Goal: Communication & Community: Answer question/provide support

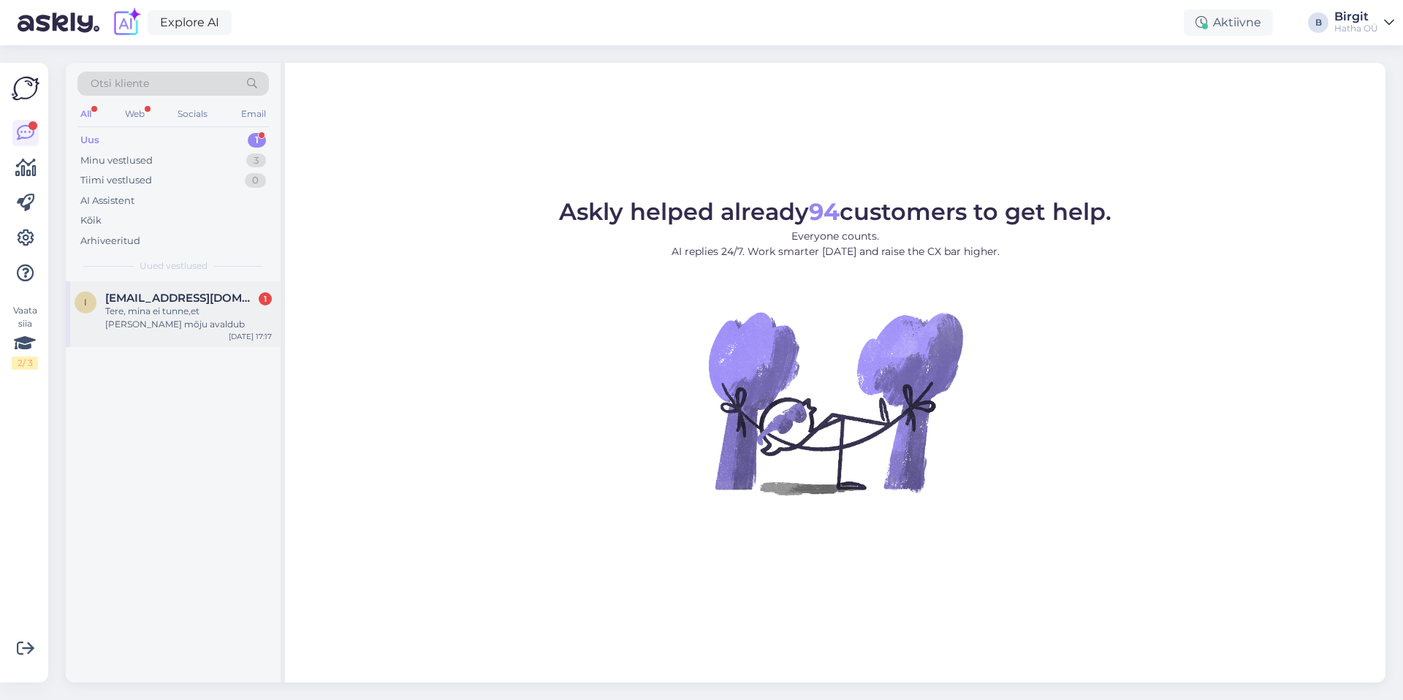
click at [173, 287] on div "I [EMAIL_ADDRESS][DOMAIN_NAME] 1 Tere, mina ei tunne,et [PERSON_NAME] mõju aval…" at bounding box center [173, 314] width 215 height 66
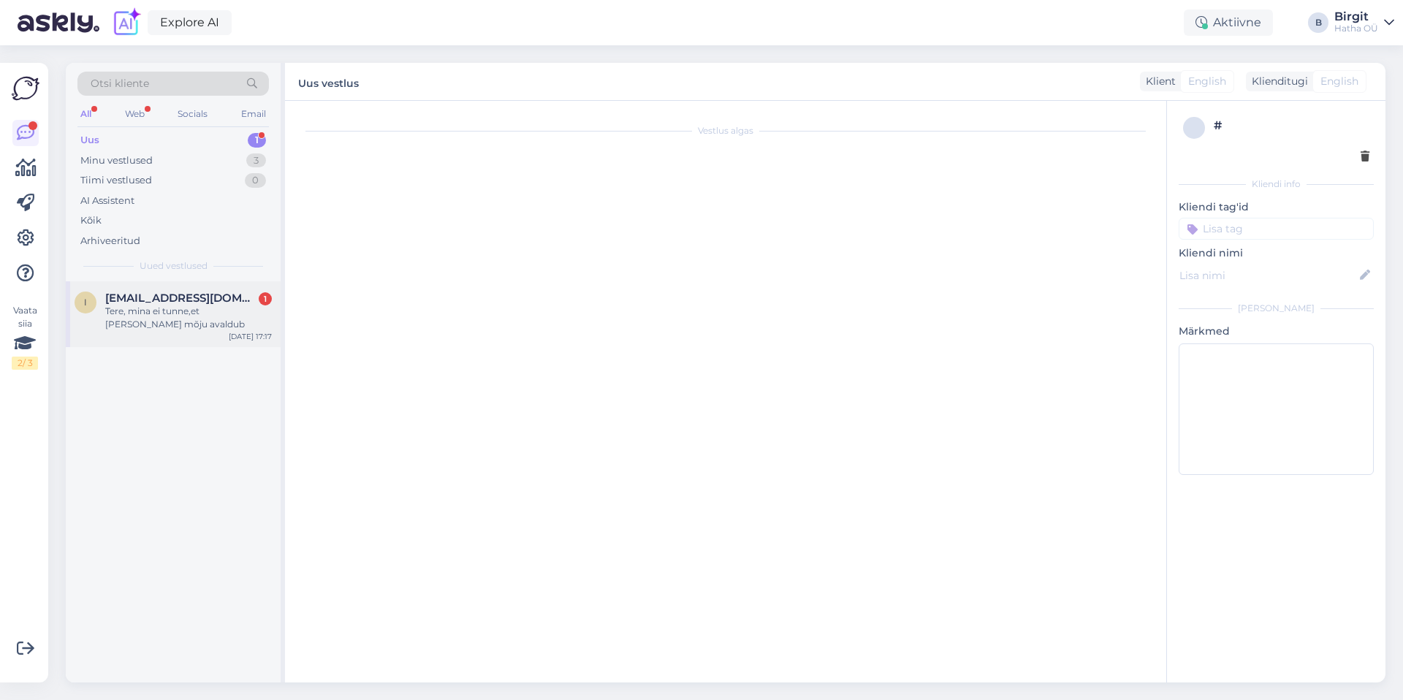
click at [173, 287] on div "I [EMAIL_ADDRESS][DOMAIN_NAME] 1 Tere, mina ei tunne,et [PERSON_NAME] mõju aval…" at bounding box center [173, 314] width 215 height 66
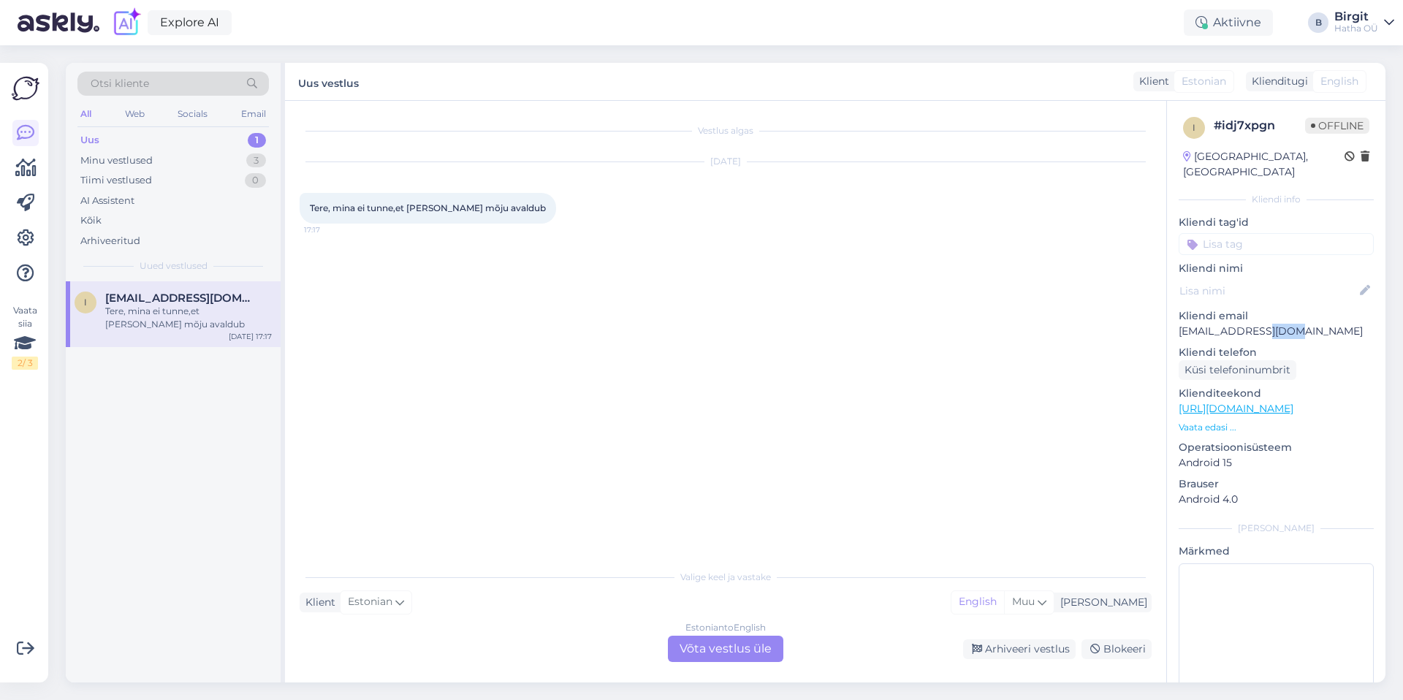
copy p "gmail"
drag, startPoint x: 1178, startPoint y: 316, endPoint x: 1318, endPoint y: 314, distance: 140.3
click at [1318, 324] on p "[EMAIL_ADDRESS][DOMAIN_NAME]" at bounding box center [1275, 331] width 195 height 15
copy p "[EMAIL_ADDRESS][DOMAIN_NAME]"
click at [745, 645] on div "Estonian to English Võta vestlus üle" at bounding box center [725, 649] width 115 height 26
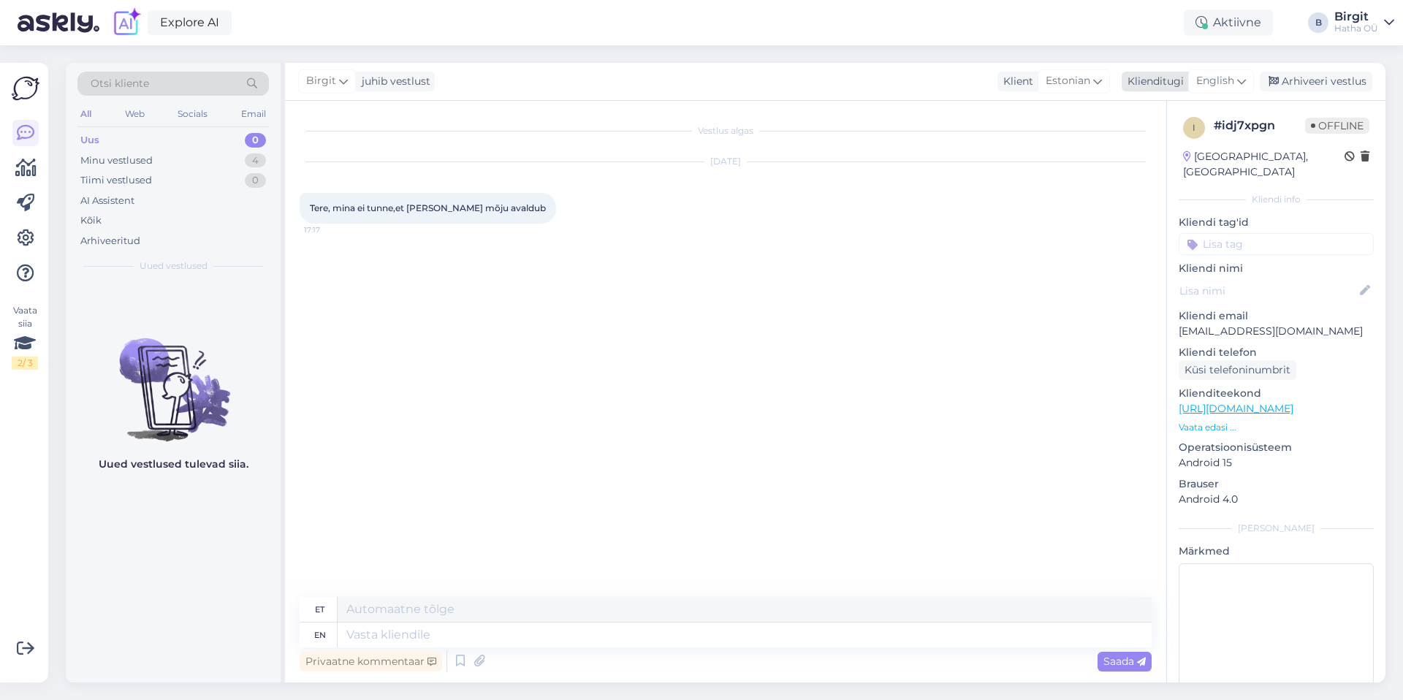
click at [1222, 73] on span "English" at bounding box center [1215, 81] width 38 height 16
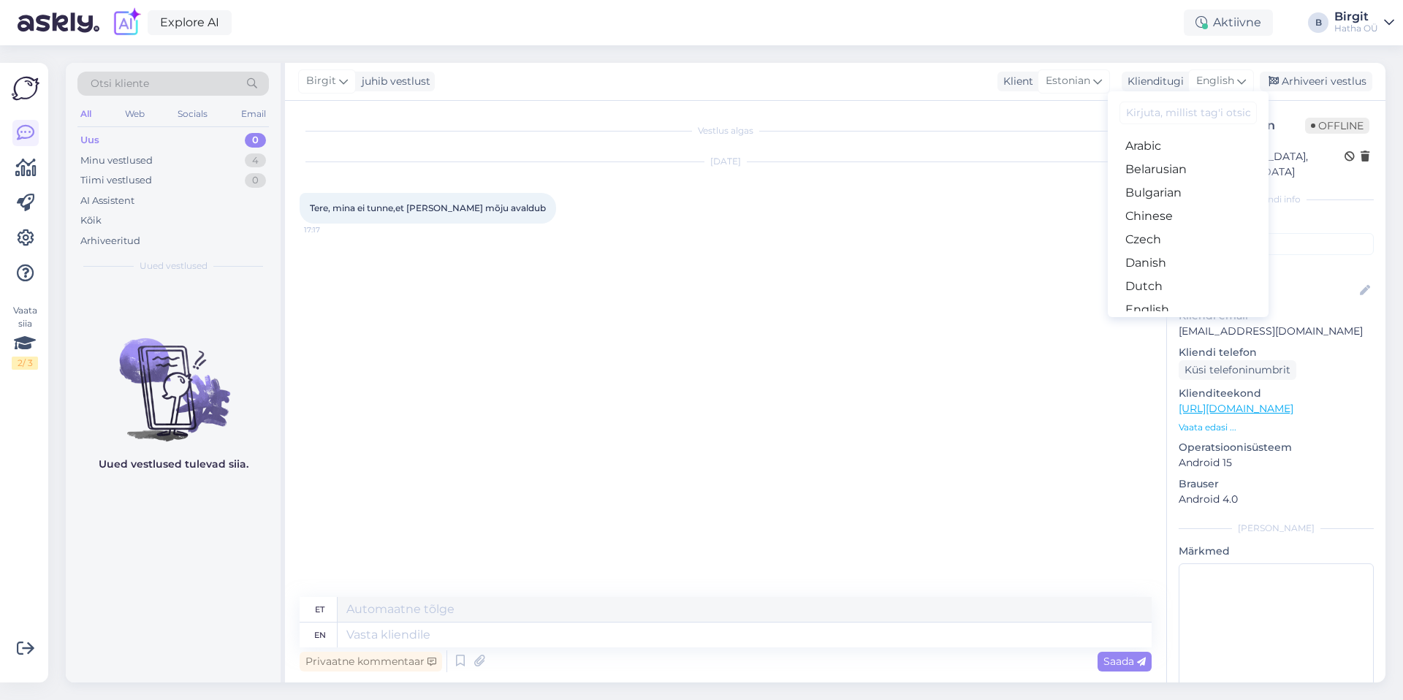
click at [1198, 104] on input at bounding box center [1187, 113] width 137 height 23
type input "es"
click at [1181, 175] on link "Estonian" at bounding box center [1187, 169] width 161 height 23
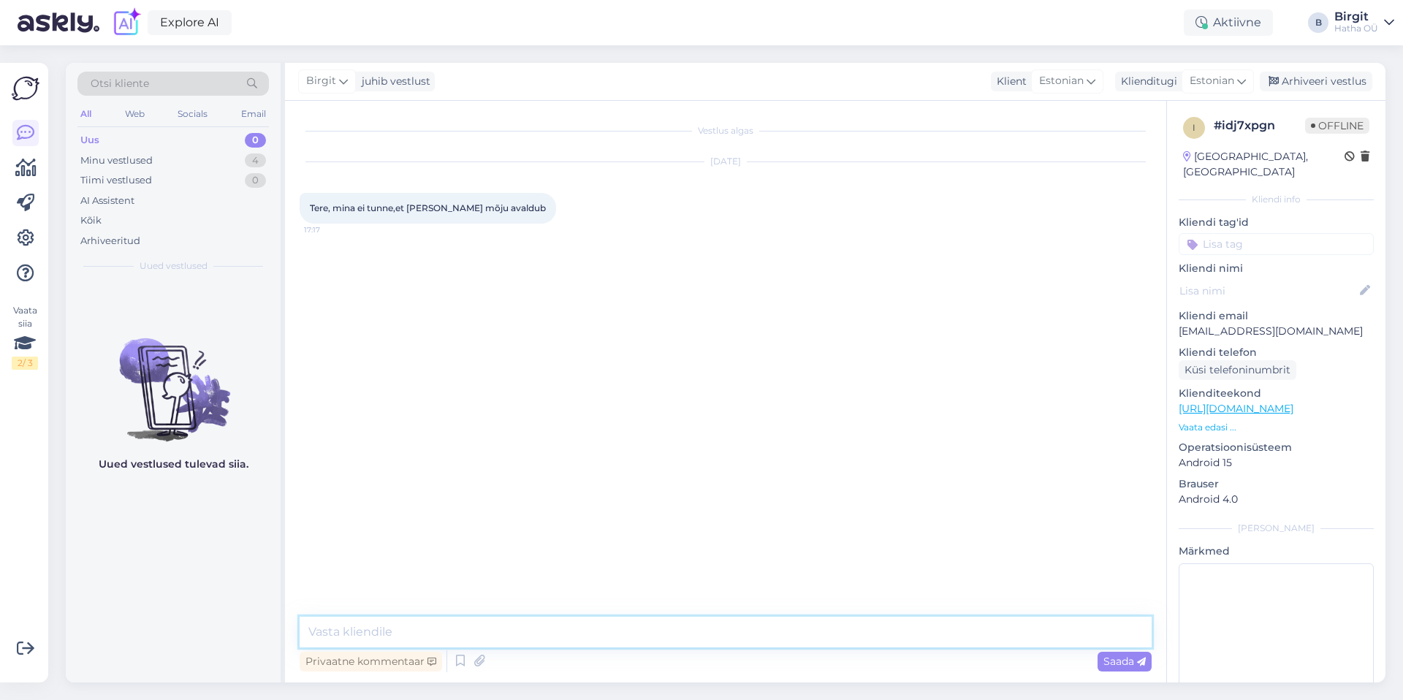
click at [427, 632] on textarea at bounding box center [726, 632] width 852 height 31
paste textarea "Lor ip dolo sitam consec, ad elit seddo ei tempor Inci utlab etdolor magnaali. …"
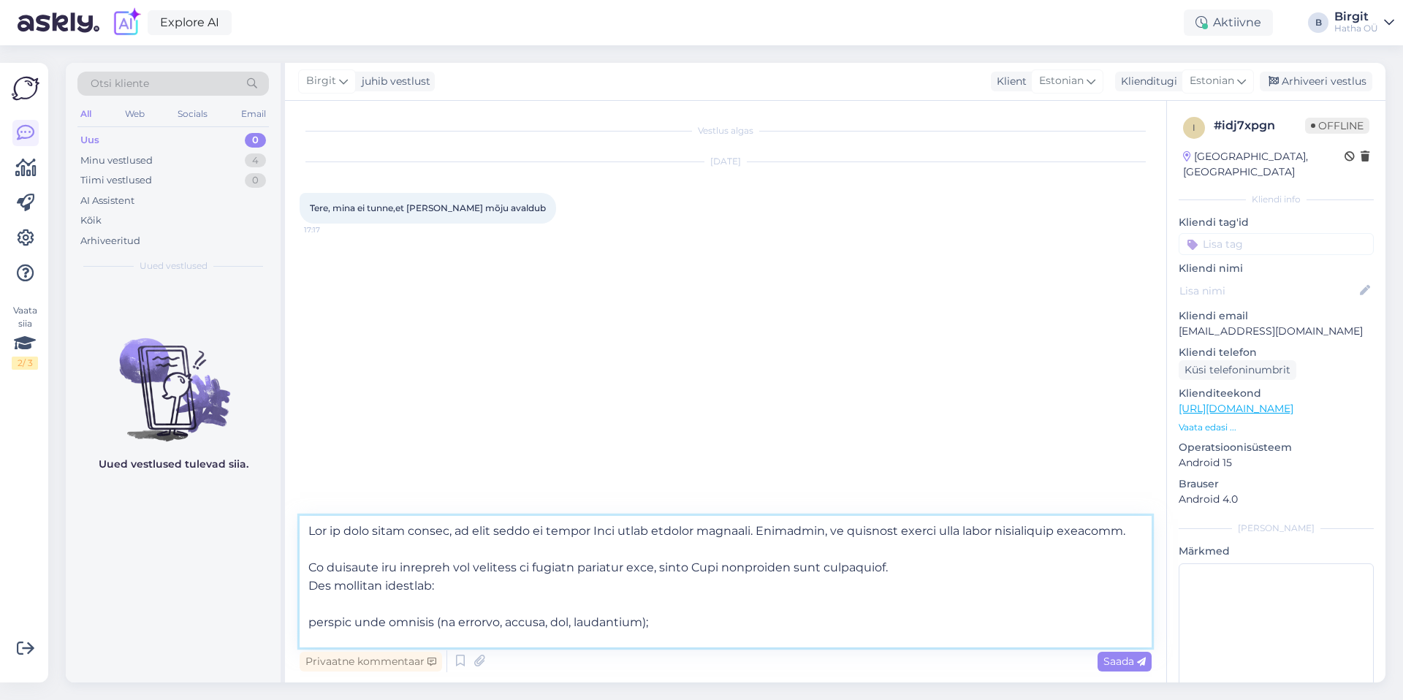
click at [309, 525] on textarea at bounding box center [726, 581] width 852 height 131
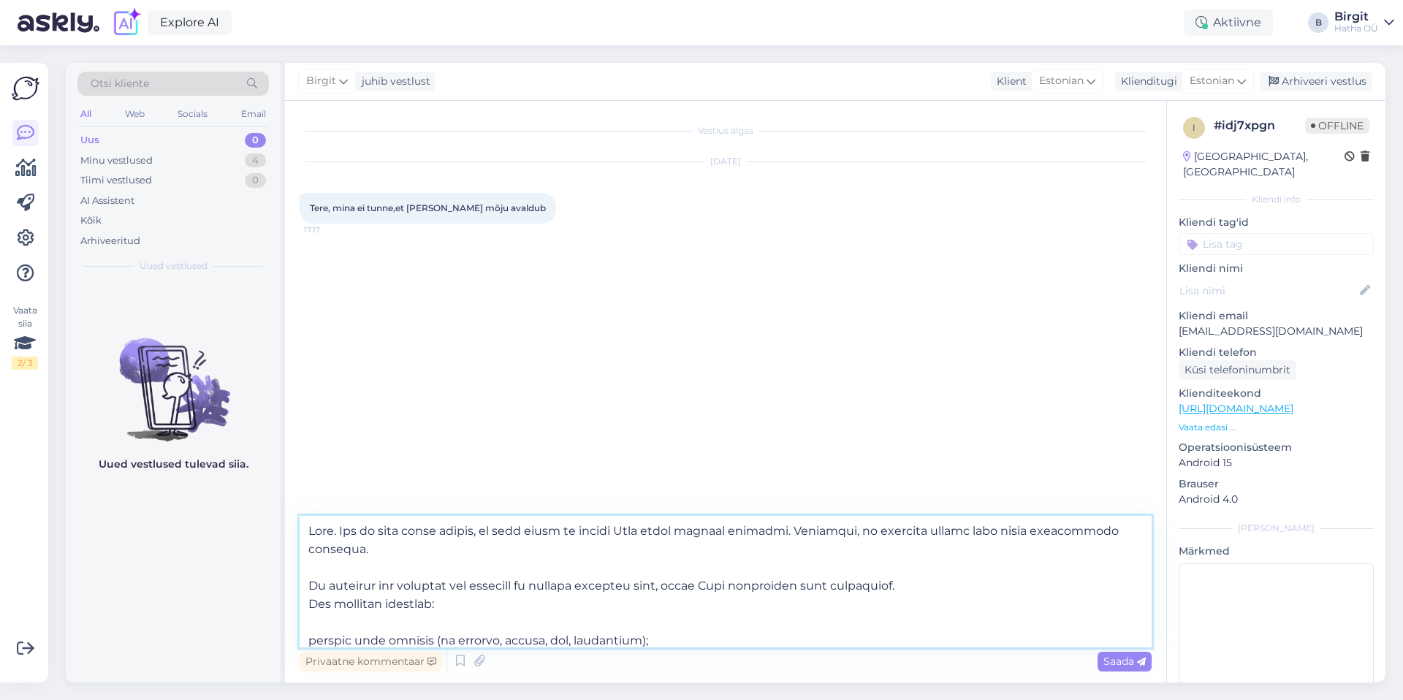
drag, startPoint x: 369, startPoint y: 552, endPoint x: 823, endPoint y: 531, distance: 454.1
click at [823, 531] on textarea at bounding box center [726, 581] width 852 height 131
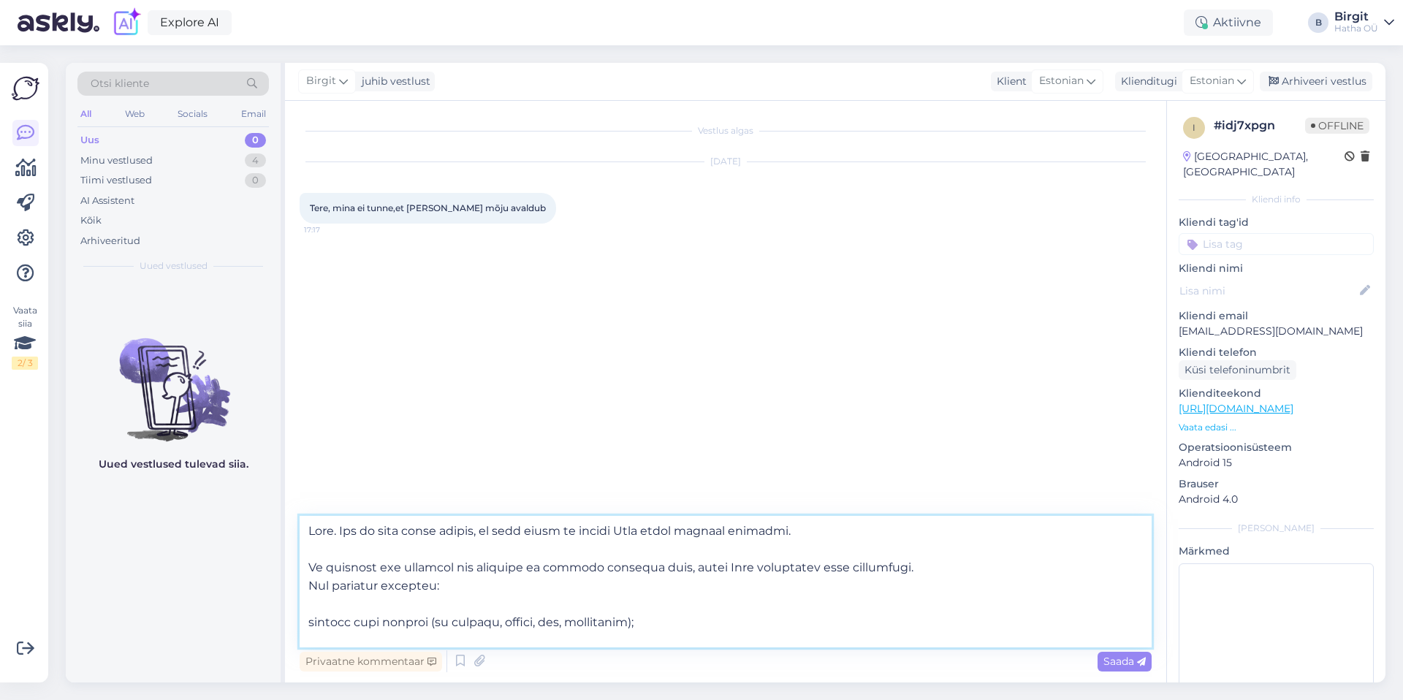
click at [309, 554] on textarea at bounding box center [726, 581] width 852 height 131
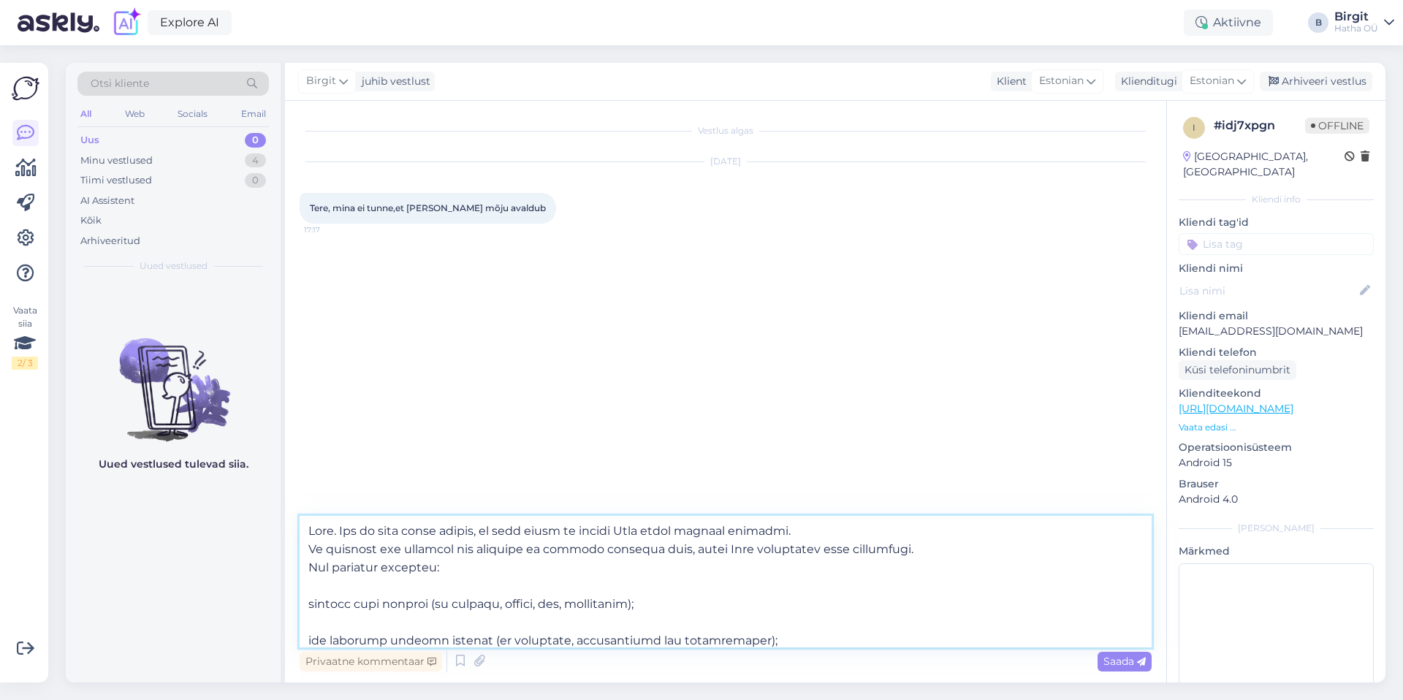
click at [320, 587] on textarea at bounding box center [726, 581] width 852 height 131
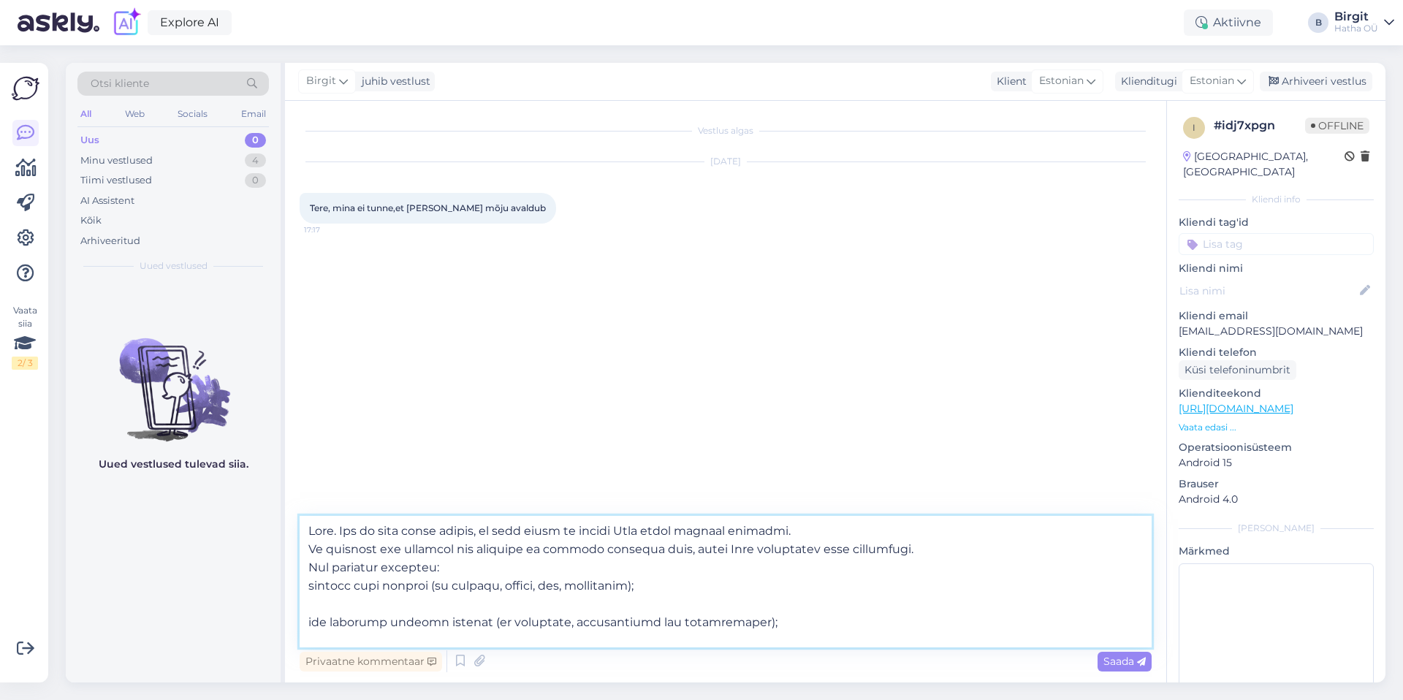
click at [307, 587] on textarea at bounding box center [726, 581] width 852 height 131
drag, startPoint x: 643, startPoint y: 583, endPoint x: 427, endPoint y: 583, distance: 215.5
click at [427, 583] on textarea at bounding box center [726, 581] width 852 height 131
click at [308, 614] on textarea at bounding box center [726, 581] width 852 height 131
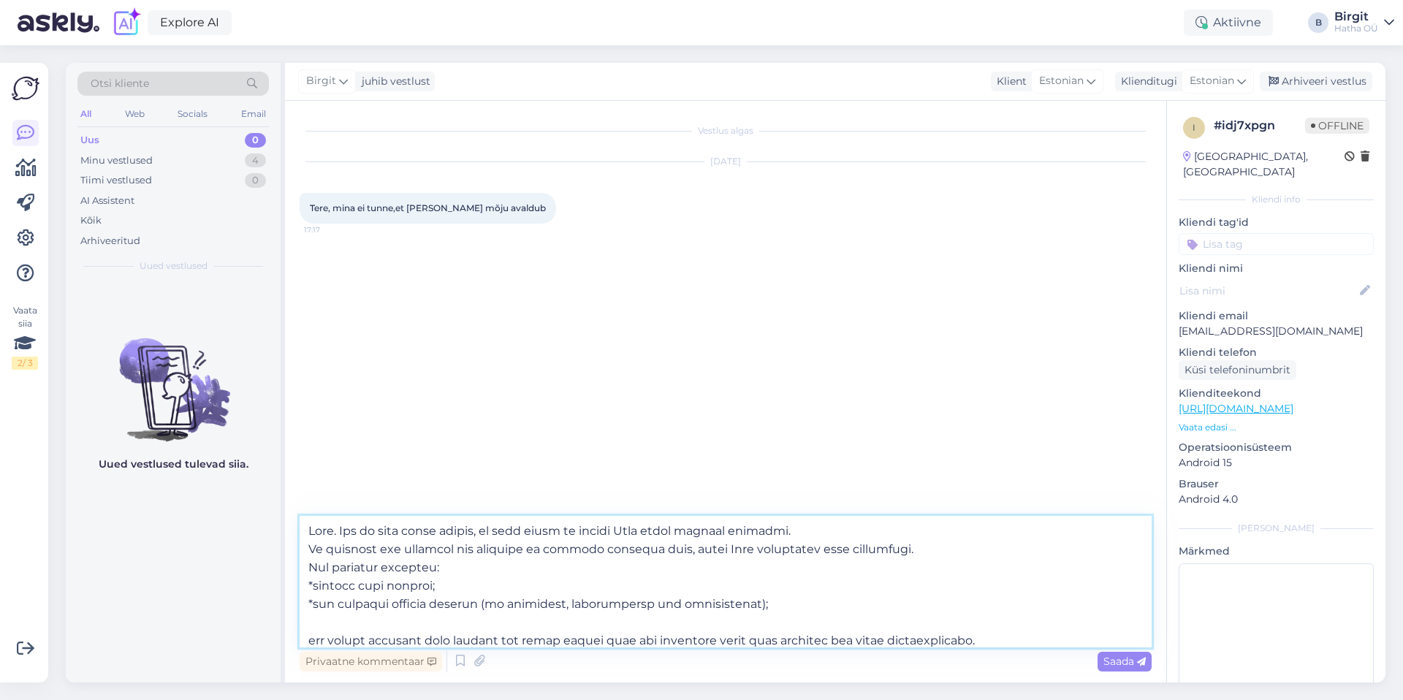
scroll to position [51, 0]
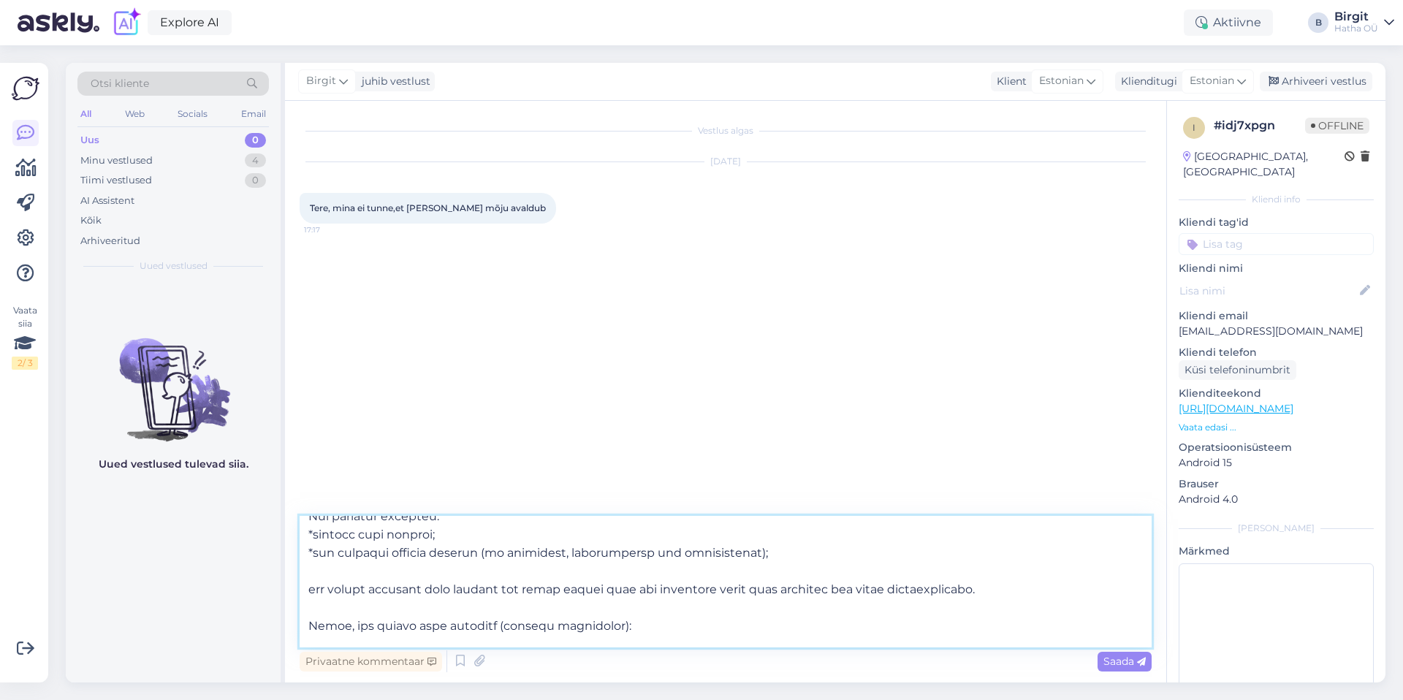
click at [319, 573] on textarea at bounding box center [726, 581] width 852 height 131
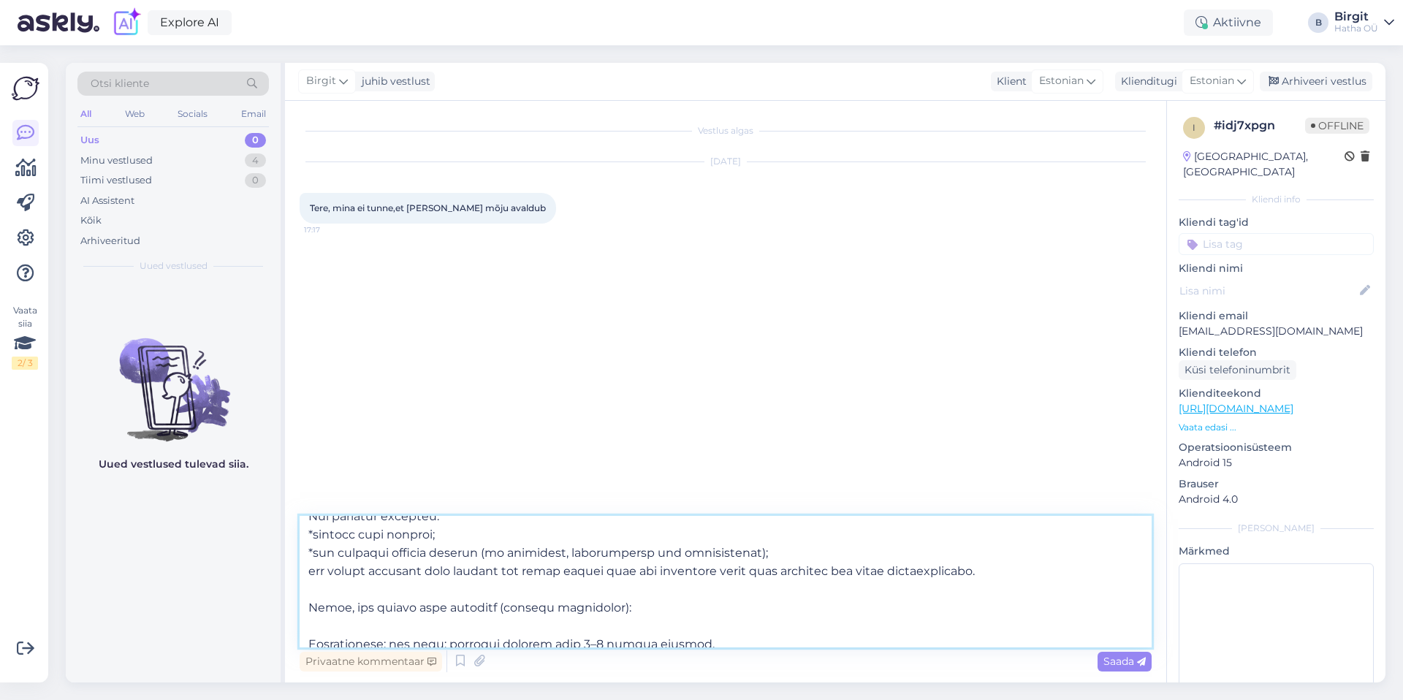
click at [307, 572] on textarea at bounding box center [726, 581] width 852 height 131
drag, startPoint x: 373, startPoint y: 571, endPoint x: 423, endPoint y: 571, distance: 49.7
click at [423, 571] on textarea at bounding box center [726, 581] width 852 height 131
click at [946, 572] on textarea at bounding box center [726, 581] width 852 height 131
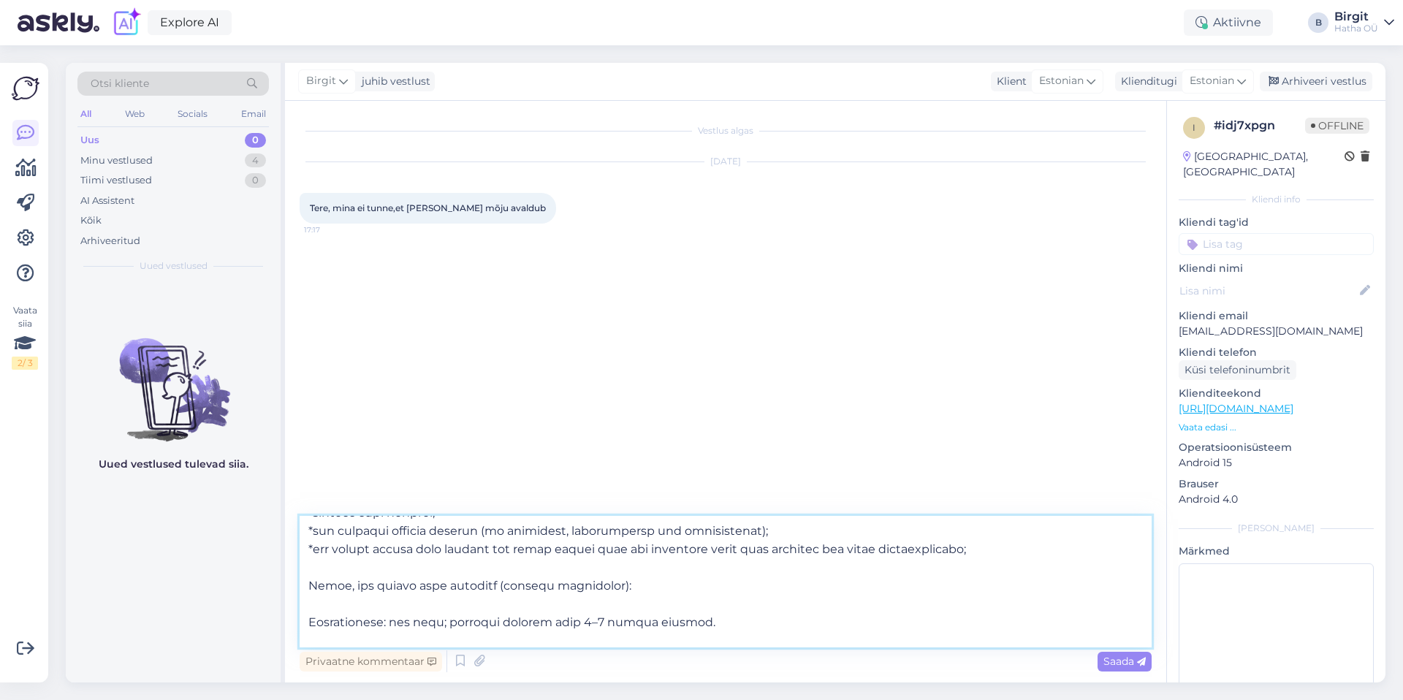
scroll to position [96, 0]
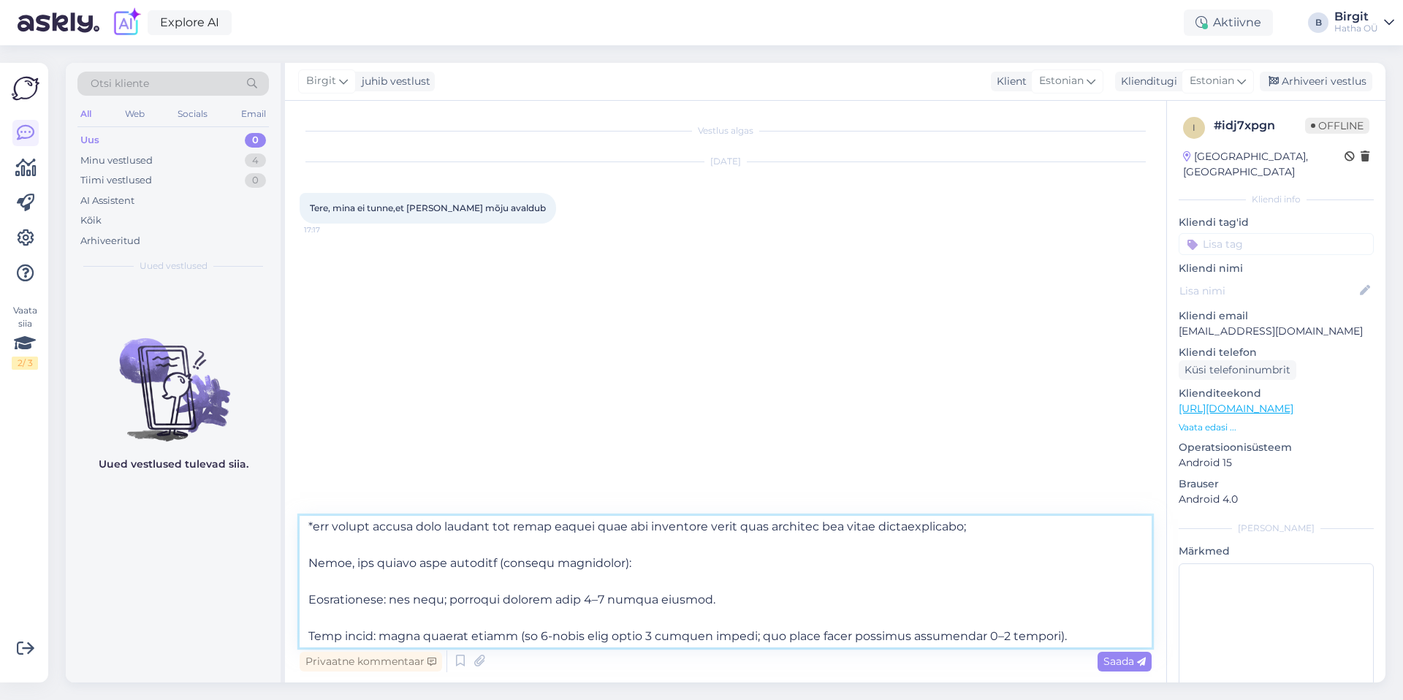
click at [312, 587] on textarea at bounding box center [726, 581] width 852 height 131
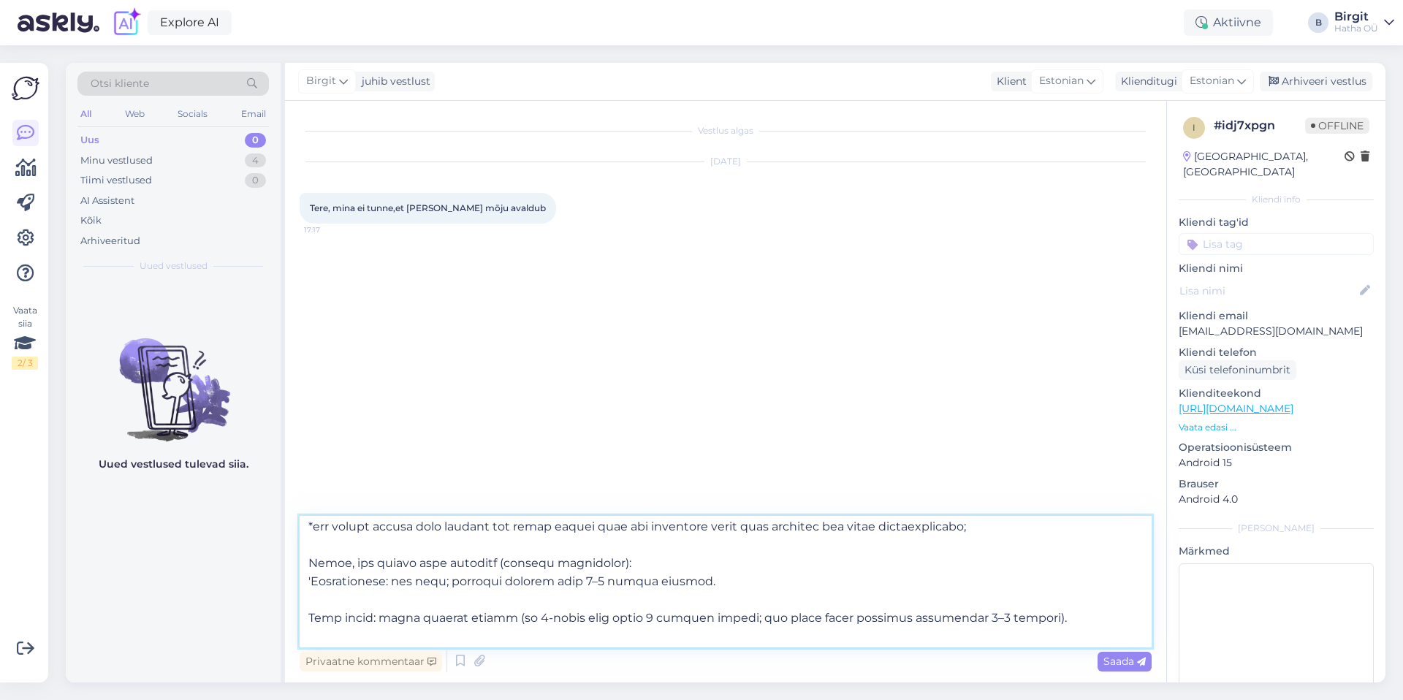
click at [708, 581] on textarea at bounding box center [726, 581] width 852 height 131
drag, startPoint x: 689, startPoint y: 577, endPoint x: 389, endPoint y: 584, distance: 300.3
click at [389, 584] on textarea at bounding box center [726, 581] width 852 height 131
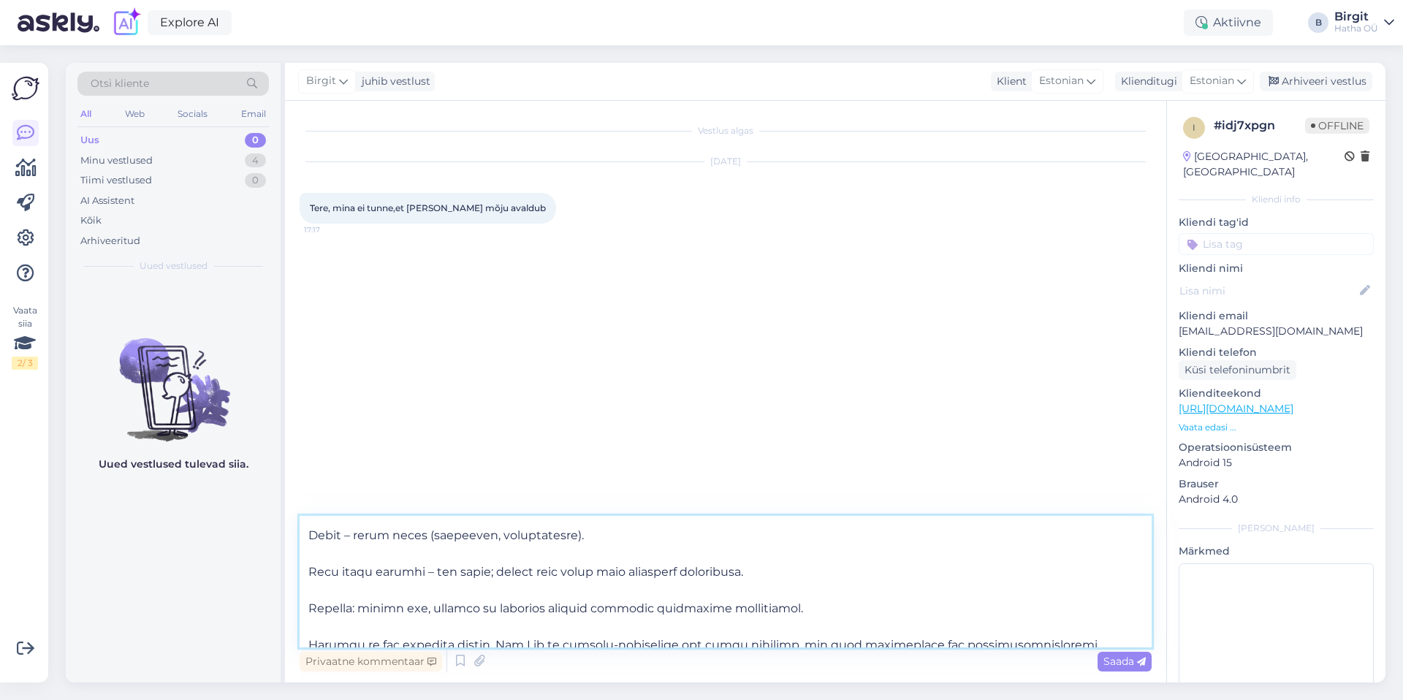
scroll to position [261, 0]
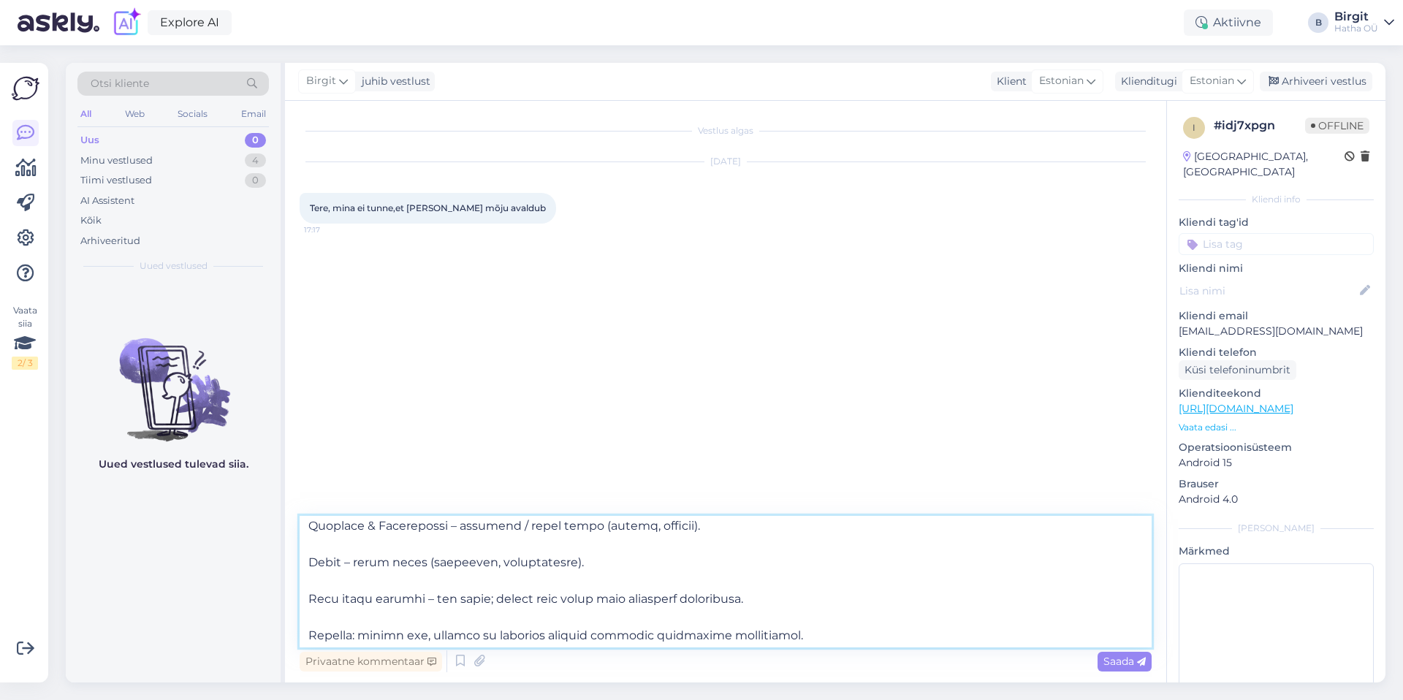
drag, startPoint x: 582, startPoint y: 560, endPoint x: 306, endPoint y: 559, distance: 276.1
click at [306, 559] on textarea at bounding box center [726, 581] width 852 height 131
drag, startPoint x: 791, startPoint y: 599, endPoint x: 283, endPoint y: 590, distance: 507.8
click at [283, 590] on div "Otsi kliente All Web Socials Email Uus 0 Minu vestlused 4 Tiimi vestlused 0 AI …" at bounding box center [725, 372] width 1319 height 619
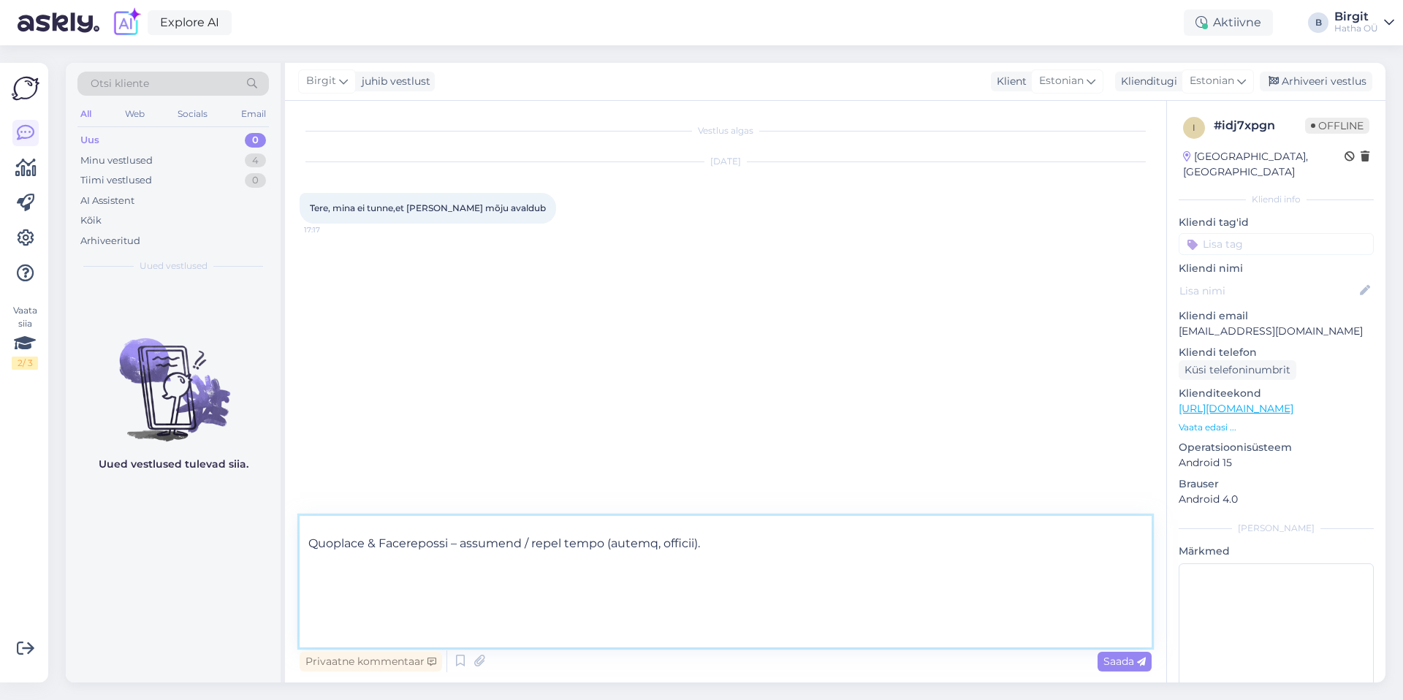
scroll to position [223, 0]
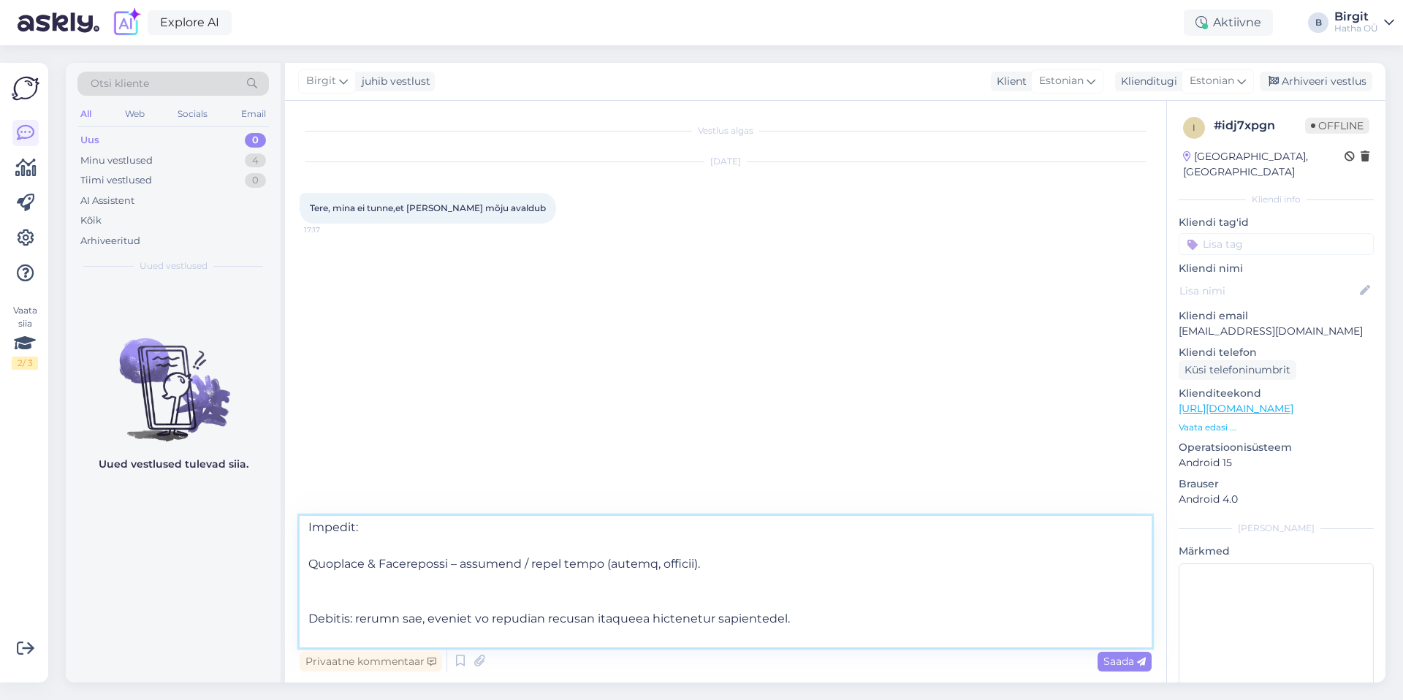
drag, startPoint x: 524, startPoint y: 552, endPoint x: 284, endPoint y: 547, distance: 239.6
click at [285, 547] on div "Vestlus algas [DATE] Tere, mina ei tunne,et [PERSON_NAME] mõju avaldub 17:17 Pr…" at bounding box center [725, 391] width 881 height 581
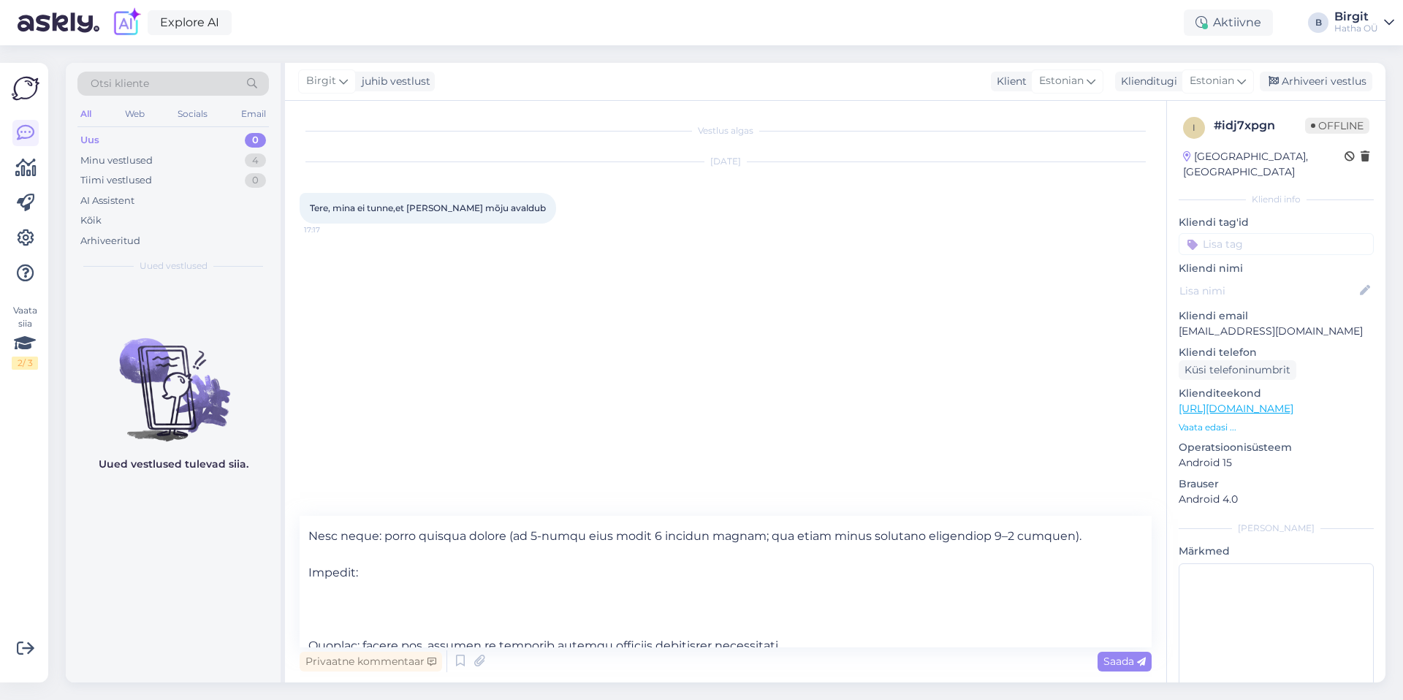
click at [184, 560] on div "Uued vestlused tulevad siia." at bounding box center [173, 481] width 215 height 401
click at [380, 573] on textarea at bounding box center [726, 581] width 852 height 131
click at [283, 565] on div "Otsi kliente All Web Socials Email Uus 0 Minu vestlused 4 Tiimi vestlused 0 AI …" at bounding box center [725, 372] width 1319 height 619
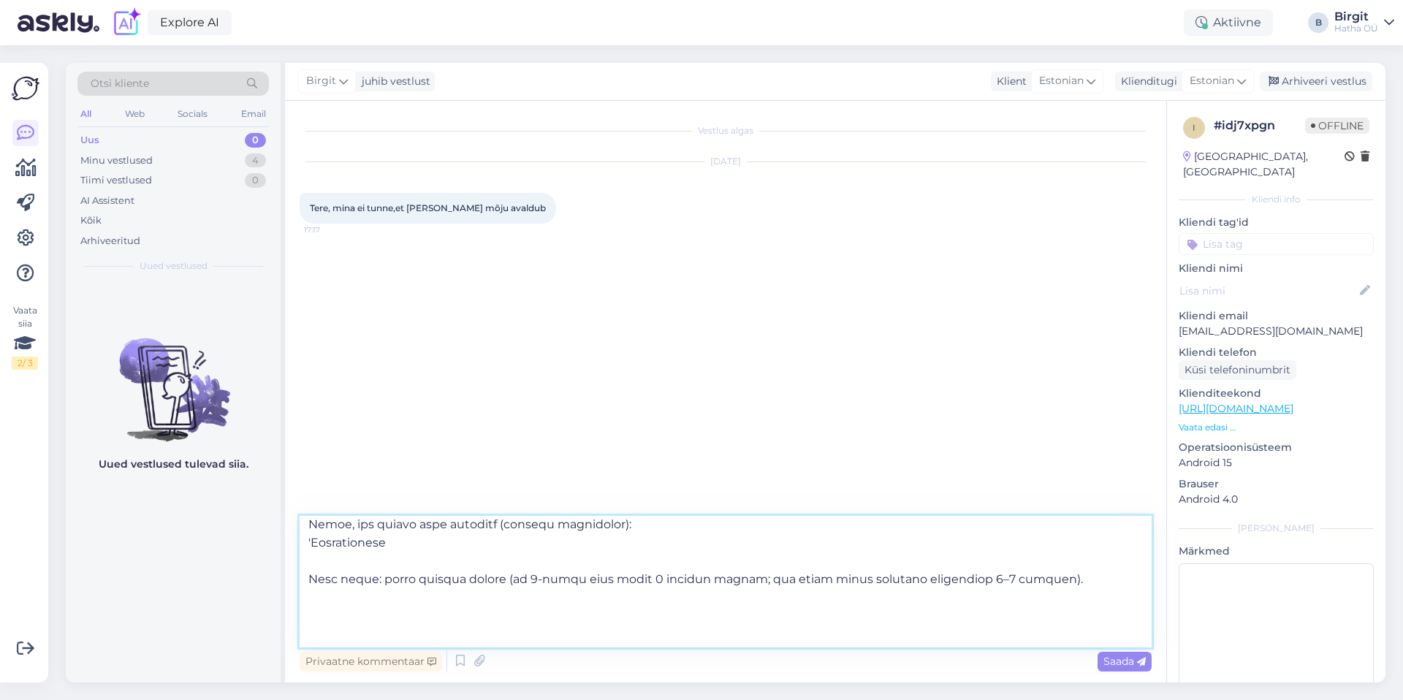
scroll to position [142, 0]
drag, startPoint x: 1018, startPoint y: 569, endPoint x: 300, endPoint y: 563, distance: 717.4
click at [300, 563] on textarea at bounding box center [726, 581] width 852 height 131
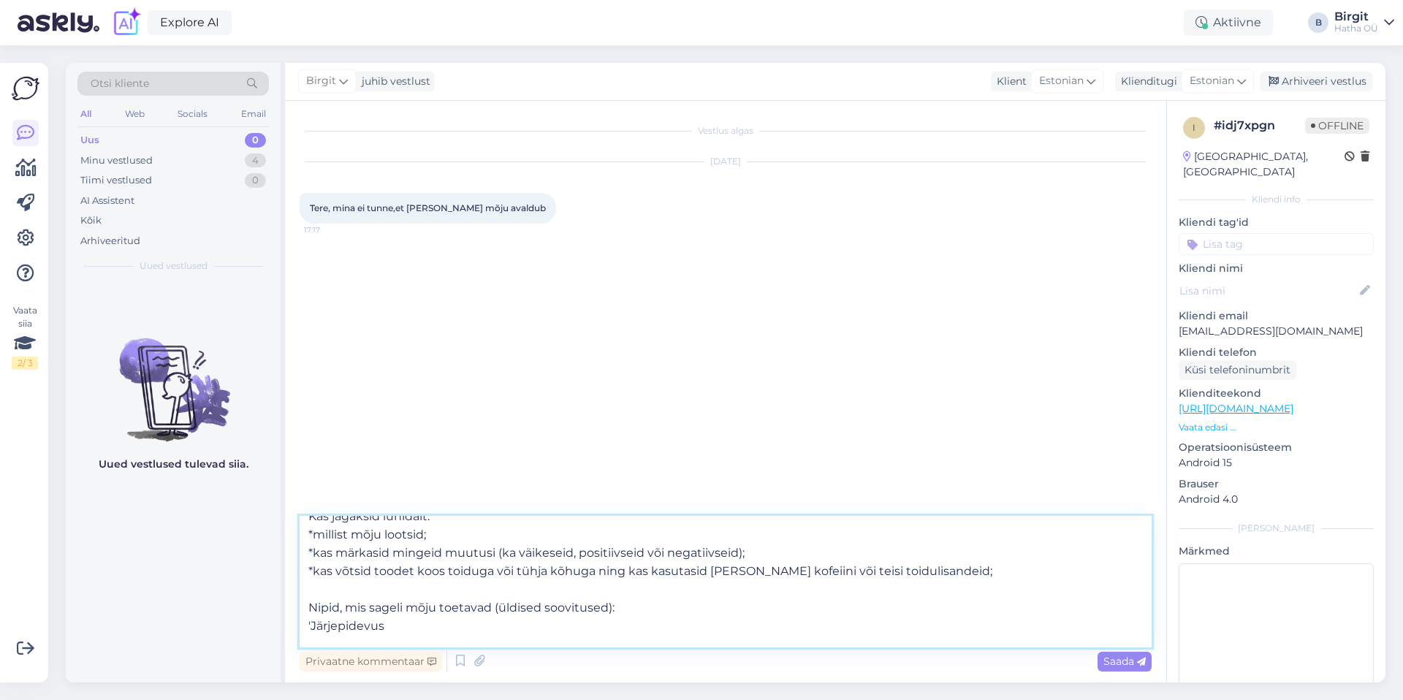
drag, startPoint x: 328, startPoint y: 529, endPoint x: 332, endPoint y: 576, distance: 46.9
click at [318, 527] on textarea "Tere. Mul on väga kahju kuulda, et meie toode ei andnud Sinu puhul oodatud tule…" at bounding box center [726, 581] width 852 height 131
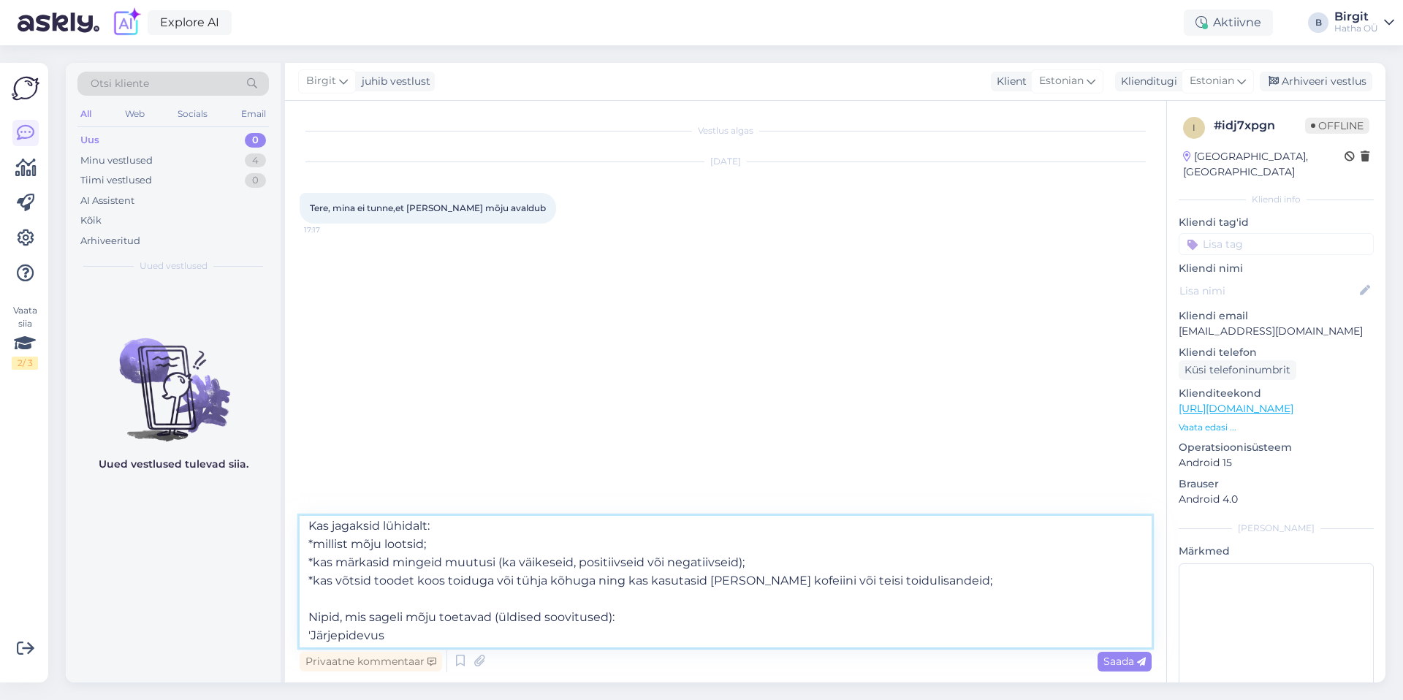
click at [348, 616] on textarea "Tere. Mul on väga kahju kuulda, et meie toode ei andnud Sinu puhul oodatud tule…" at bounding box center [726, 581] width 852 height 131
drag, startPoint x: 394, startPoint y: 636, endPoint x: 291, endPoint y: 615, distance: 104.4
click at [291, 615] on div "Vestlus algas [DATE] Tere, mina ei tunne,et [PERSON_NAME] mõju avaldub 17:17 Pr…" at bounding box center [725, 391] width 881 height 581
click at [318, 636] on textarea "Tere. Mul on väga kahju kuulda, et meie toode ei andnud Sinu puhul oodatud tule…" at bounding box center [726, 581] width 852 height 131
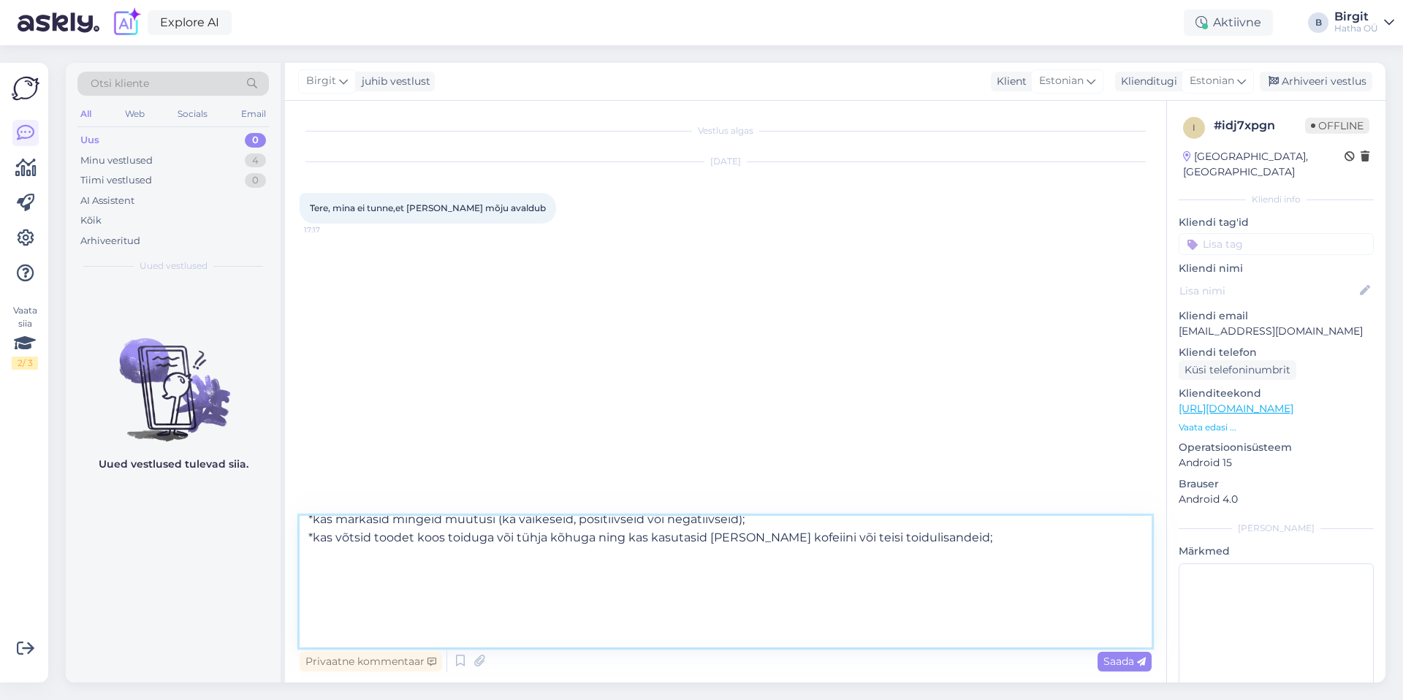
scroll to position [102, 0]
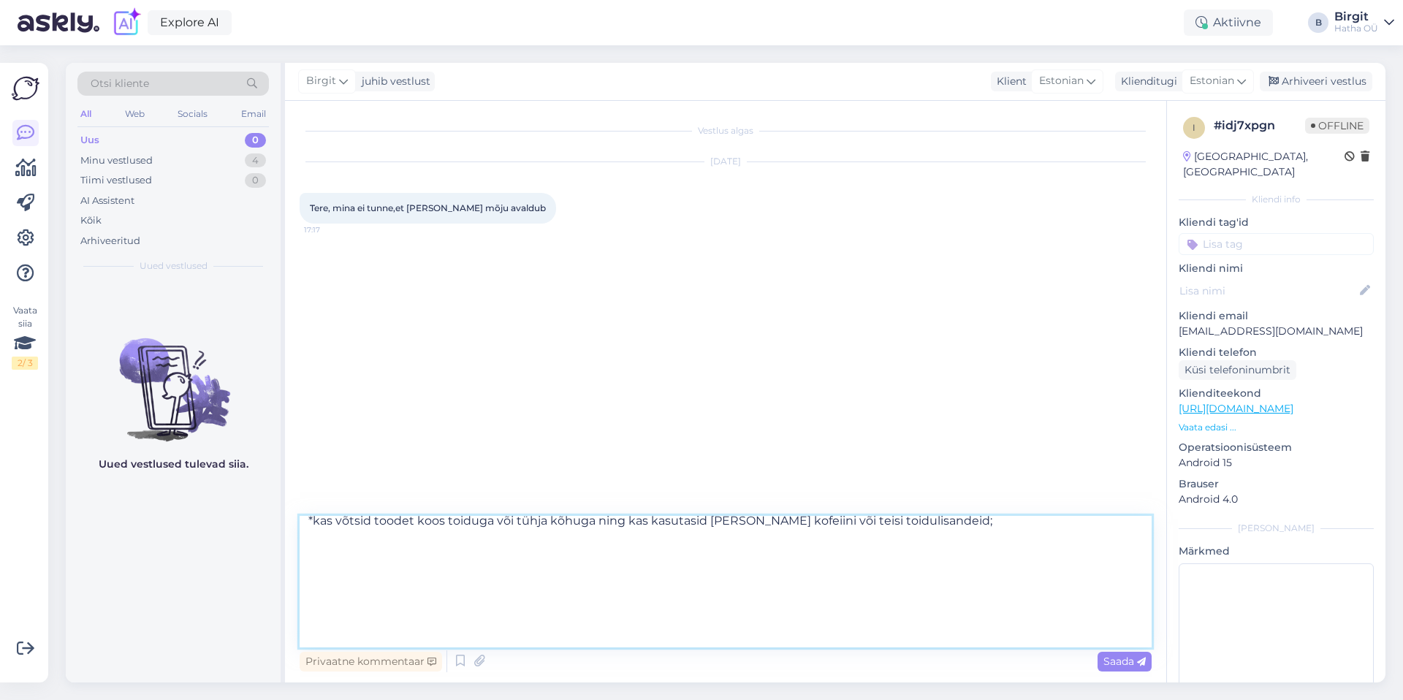
click at [329, 619] on textarea "Tere. Mul on väga kahju kuulda, et meie toode ei andnud Sinu puhul oodatud tule…" at bounding box center [726, 581] width 852 height 131
click at [325, 601] on textarea "Tere. Mul on väga kahju kuulda, et meie toode ei andnud Sinu puhul oodatud tule…" at bounding box center [726, 581] width 852 height 131
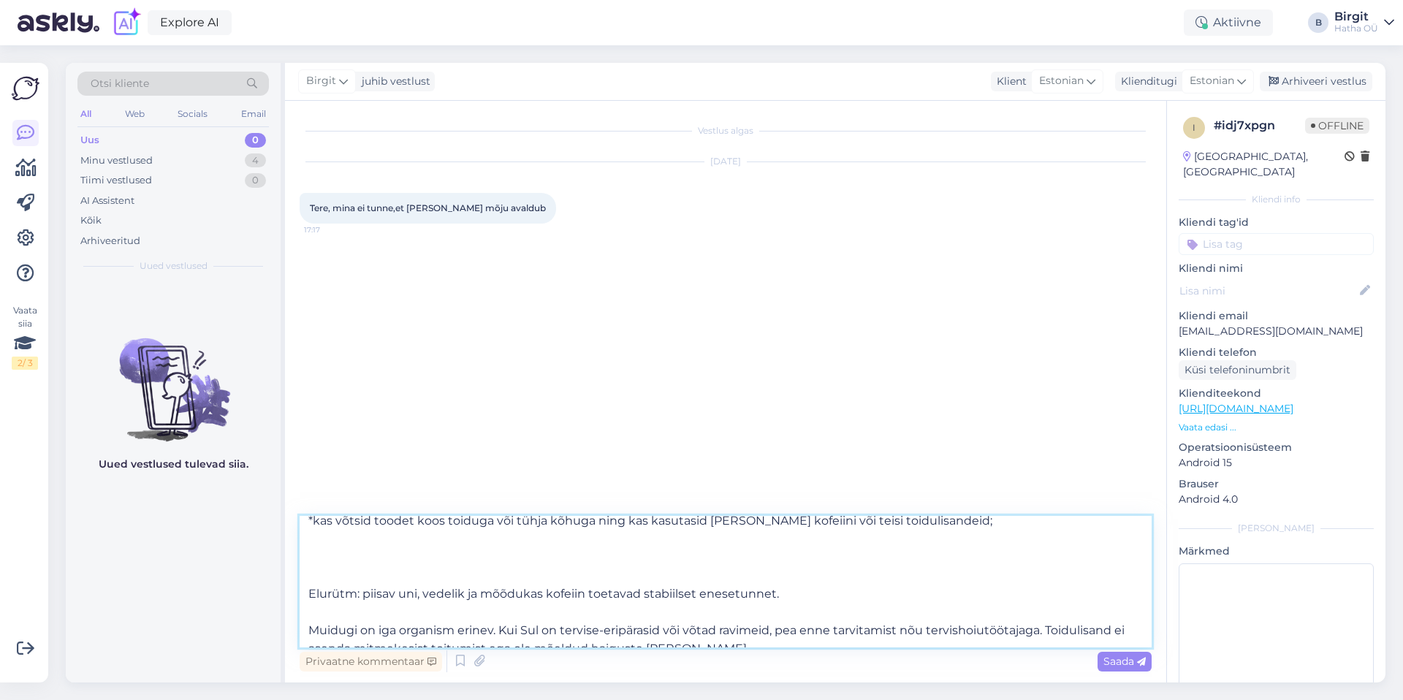
drag, startPoint x: 697, startPoint y: 589, endPoint x: 286, endPoint y: 595, distance: 410.6
click at [286, 595] on div "Vestlus algas [DATE] Tere, mina ei tunne,et [PERSON_NAME] mõju avaldub 17:17 Te…" at bounding box center [725, 391] width 881 height 581
click at [316, 611] on textarea "Tere. Mul on väga kahju kuulda, et meie toode ei andnud Sinu puhul oodatud tule…" at bounding box center [726, 581] width 852 height 131
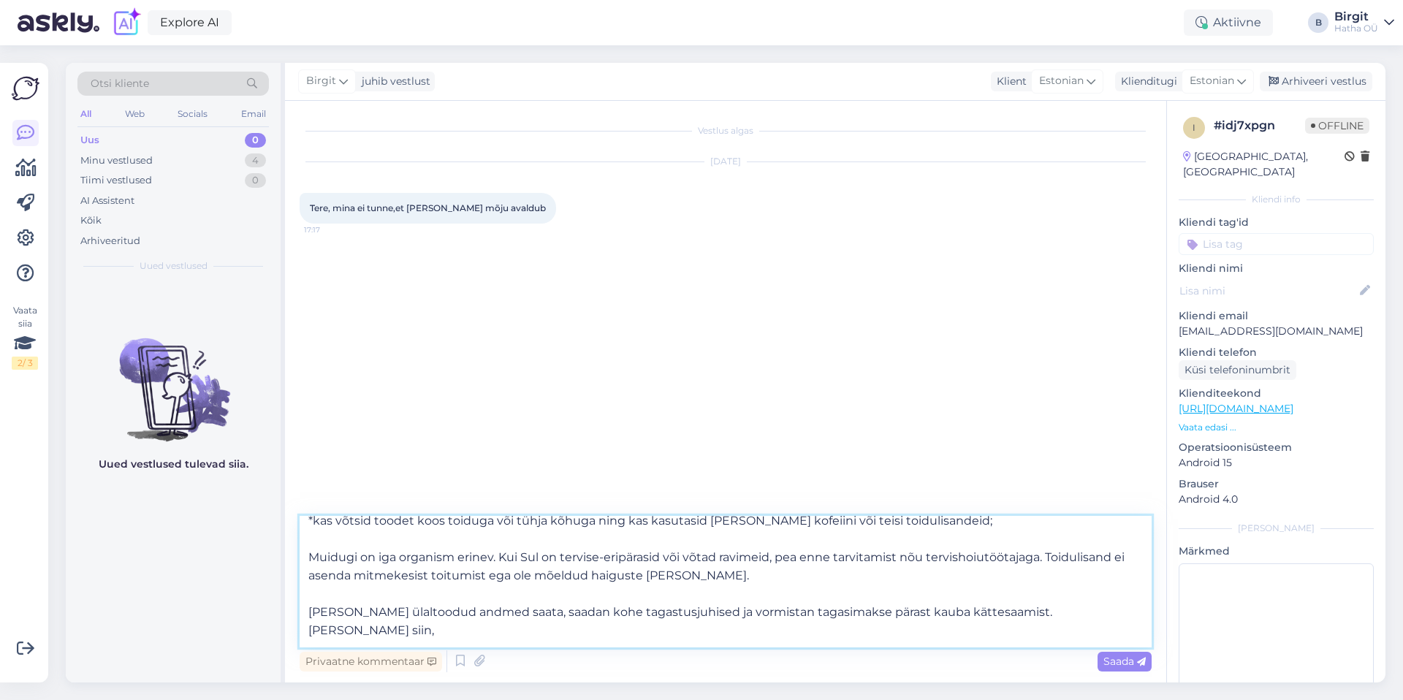
click at [730, 576] on textarea "Tere. Mul on väga kahju kuulda, et meie toode ei andnud Sinu puhul oodatud tule…" at bounding box center [726, 581] width 852 height 131
drag, startPoint x: 476, startPoint y: 568, endPoint x: 288, endPoint y: 561, distance: 188.6
click at [288, 561] on div "Vestlus algas [DATE] Tere, mina ei tunne,et [PERSON_NAME] mõju avaldub 17:17 Te…" at bounding box center [725, 391] width 881 height 581
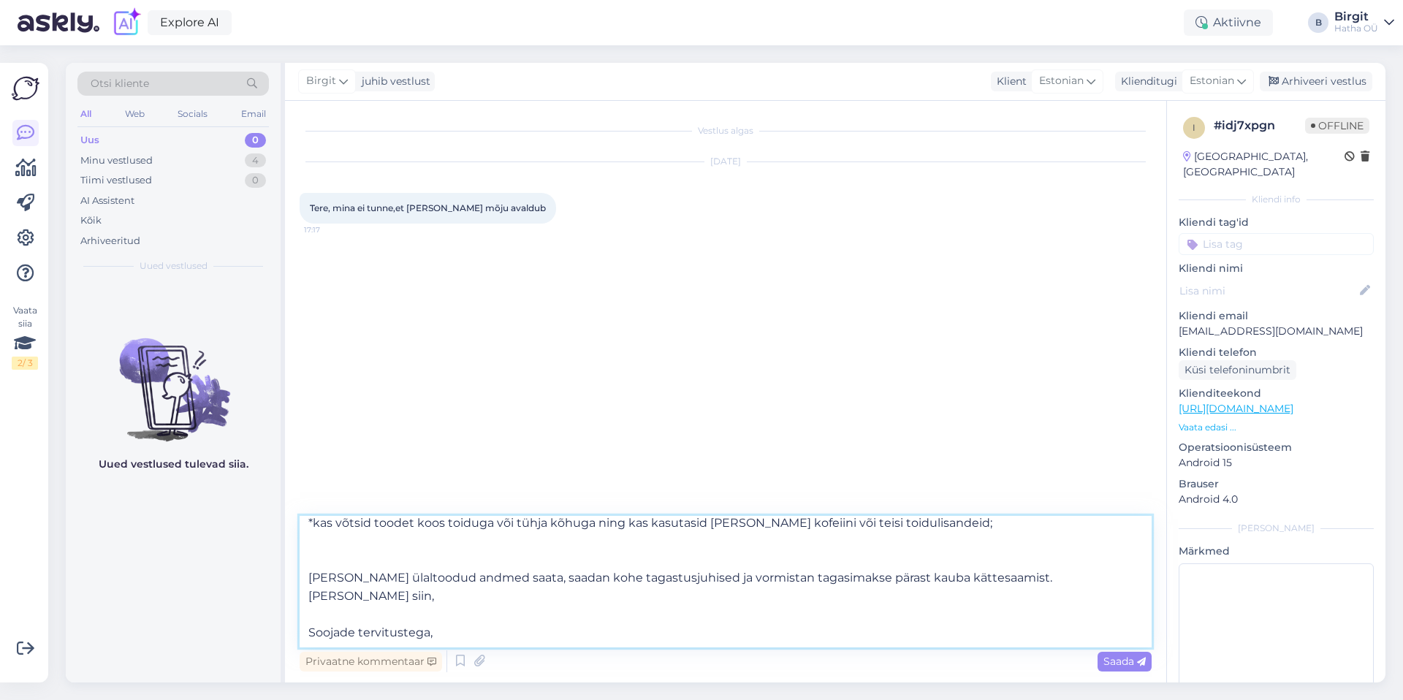
scroll to position [81, 0]
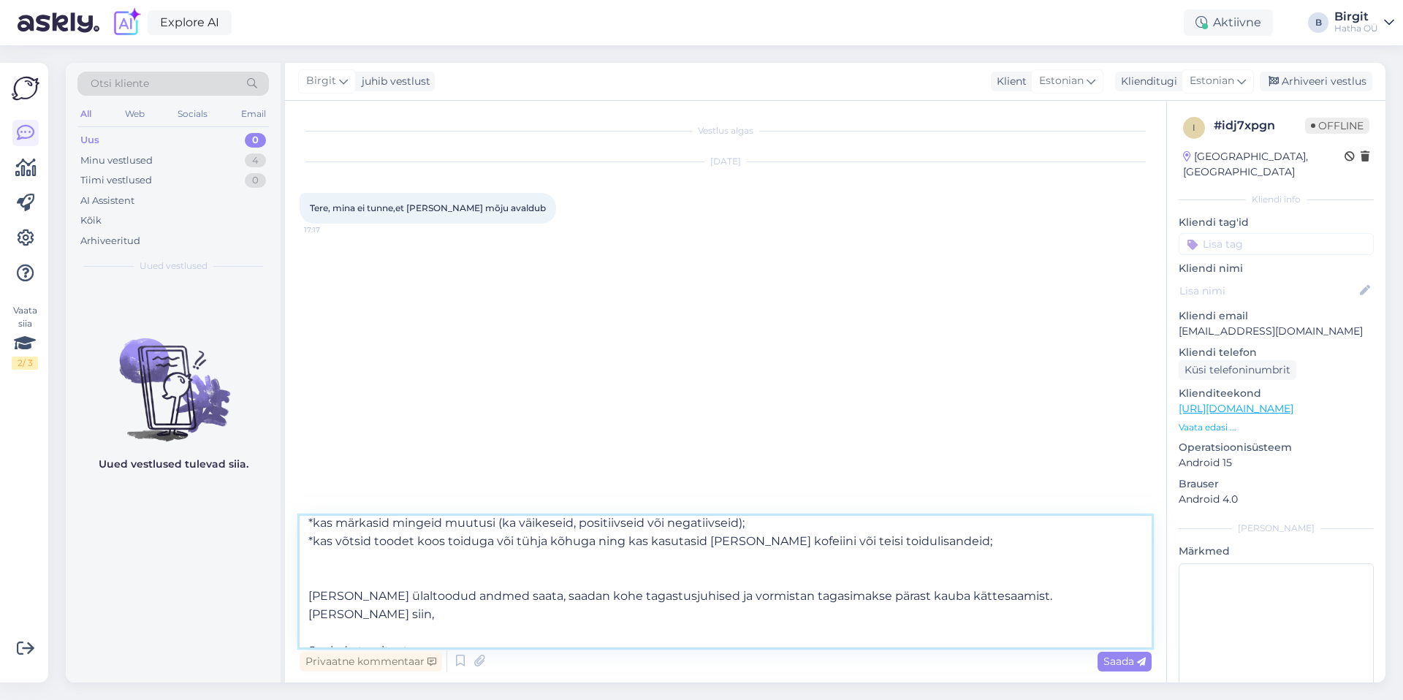
drag, startPoint x: 1030, startPoint y: 595, endPoint x: 291, endPoint y: 585, distance: 739.3
click at [291, 585] on div "Vestlus algas [DATE] Tere, mina ei tunne,et [PERSON_NAME] mõju avaldub 17:17 Te…" at bounding box center [725, 391] width 881 height 581
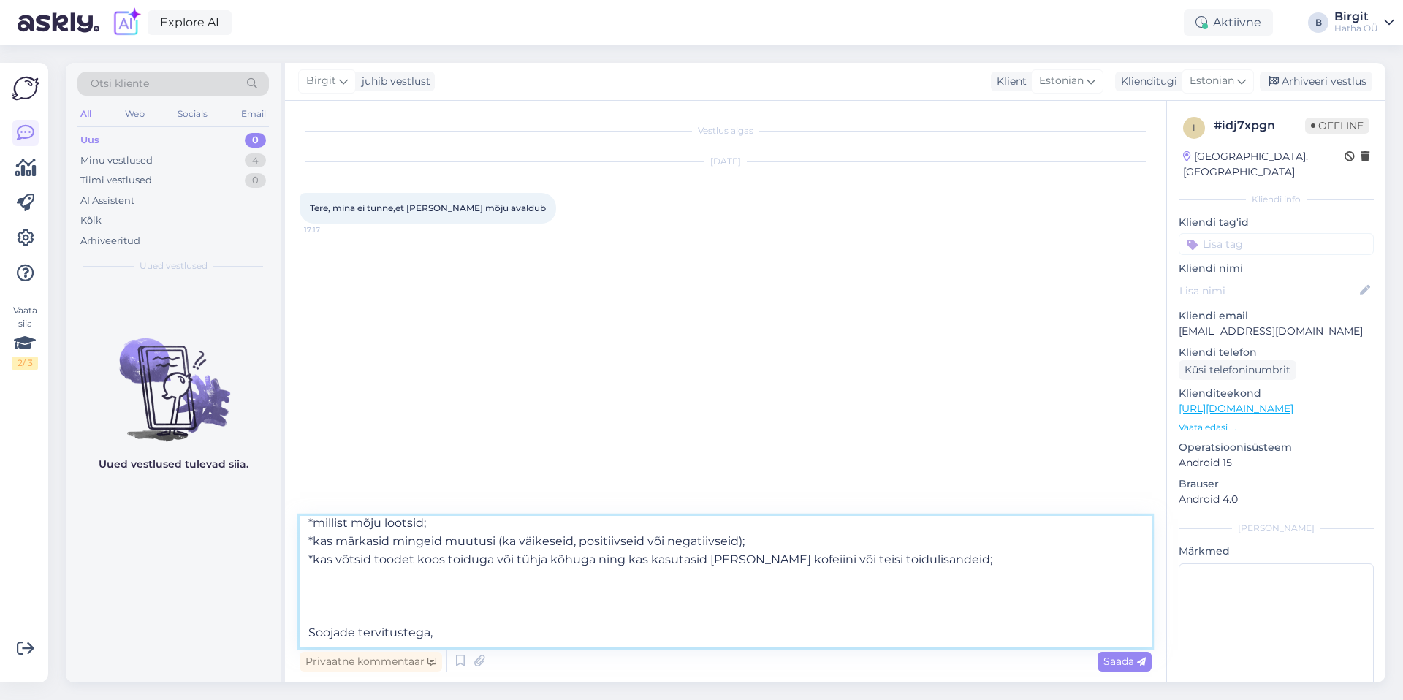
scroll to position [63, 0]
drag, startPoint x: 382, startPoint y: 627, endPoint x: 310, endPoint y: 625, distance: 71.6
click at [310, 625] on textarea "Tere. Mul on väga kahju kuulda, et meie toode ei andnud Sinu puhul oodatud tule…" at bounding box center [726, 581] width 852 height 131
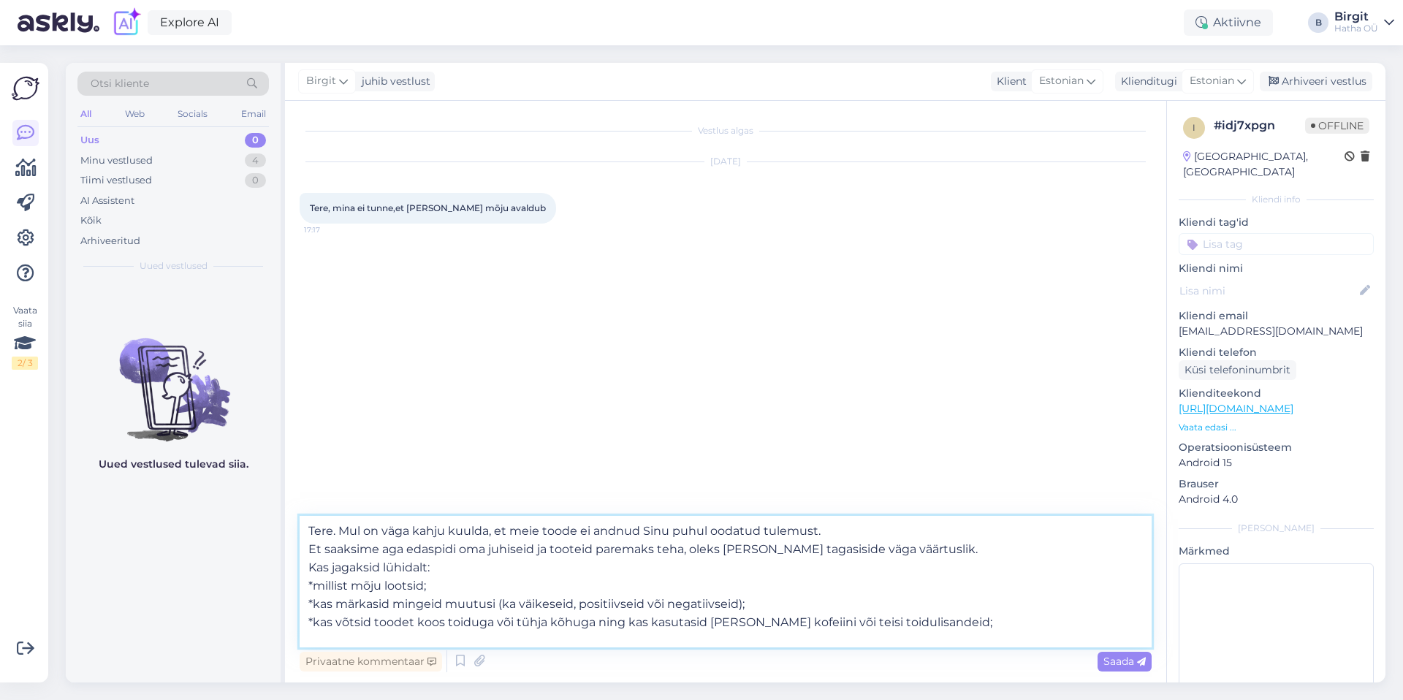
type textarea "Tere. Mul on väga kahju kuulda, et meie toode ei andnud Sinu puhul oodatud tule…"
drag, startPoint x: 974, startPoint y: 620, endPoint x: 324, endPoint y: 487, distance: 663.6
click at [324, 487] on div "Vestlus algas [DATE] Tere, mina ei tunne,et [PERSON_NAME] mõju avaldub 17:17 Te…" at bounding box center [725, 391] width 881 height 581
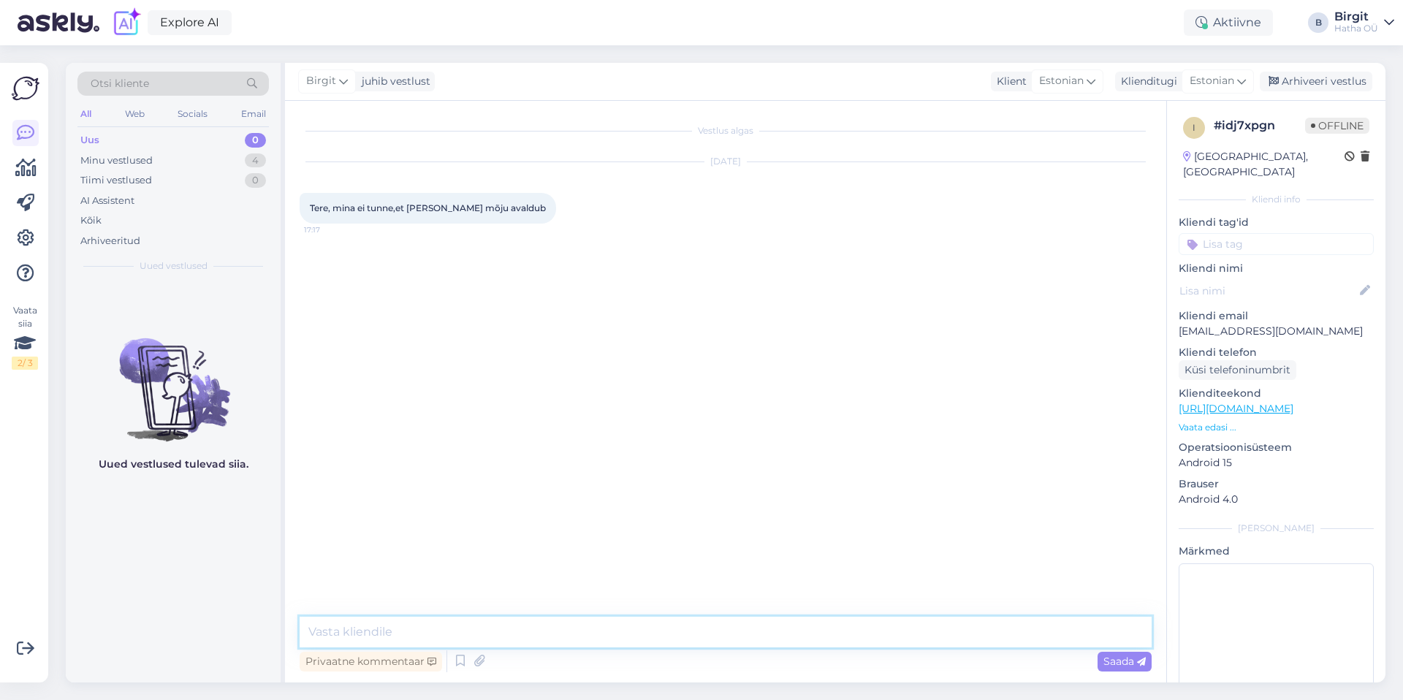
click at [370, 626] on textarea at bounding box center [726, 632] width 852 height 31
paste textarea ""Lor ip dolo sitam consec, ad elit seddo ei tempor Inci utlab etdolor magnaali.…"
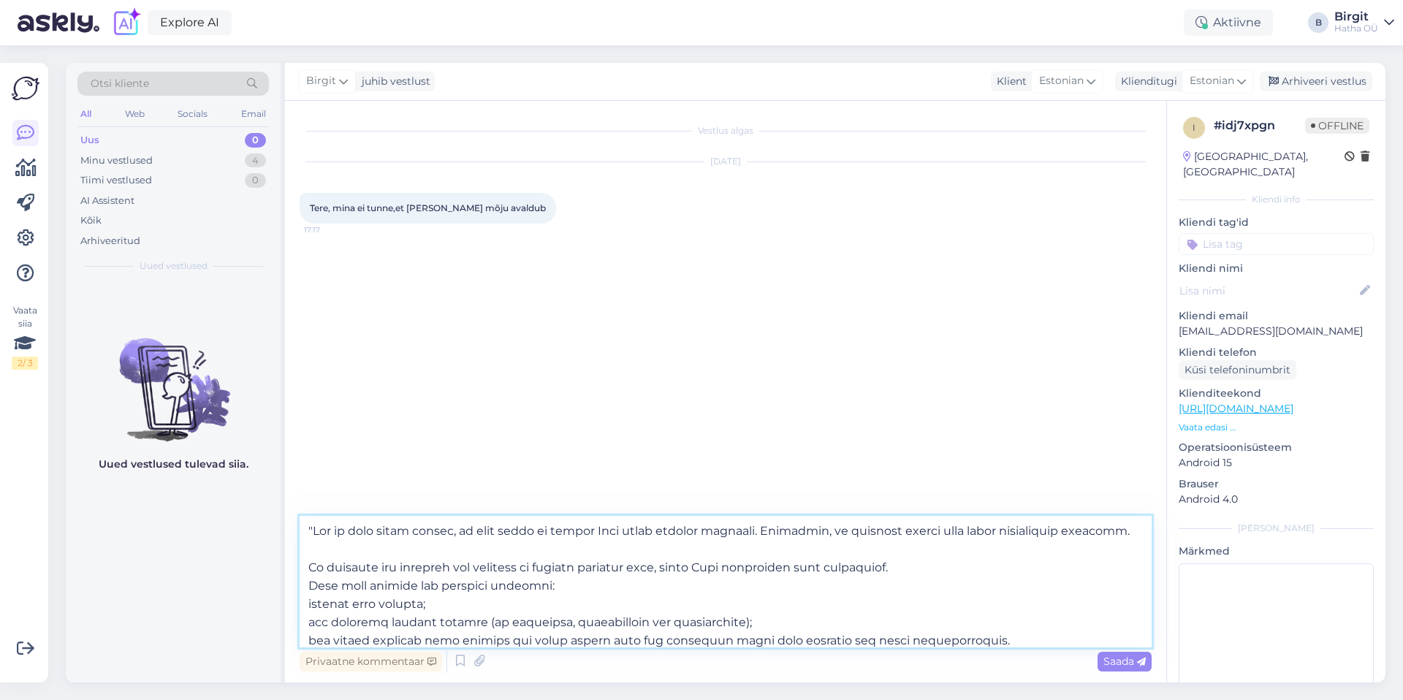
click at [312, 528] on textarea at bounding box center [726, 581] width 852 height 131
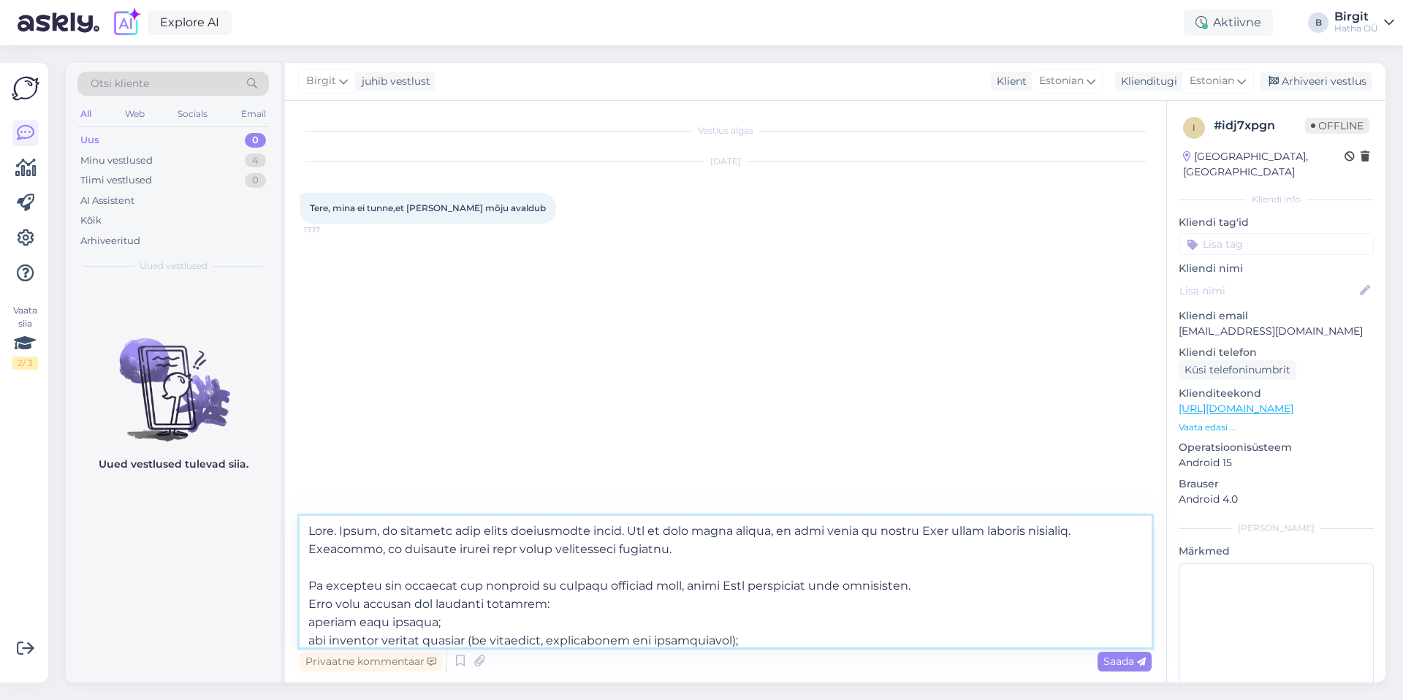
drag, startPoint x: 671, startPoint y: 551, endPoint x: 304, endPoint y: 553, distance: 367.4
click at [304, 553] on textarea at bounding box center [726, 581] width 852 height 131
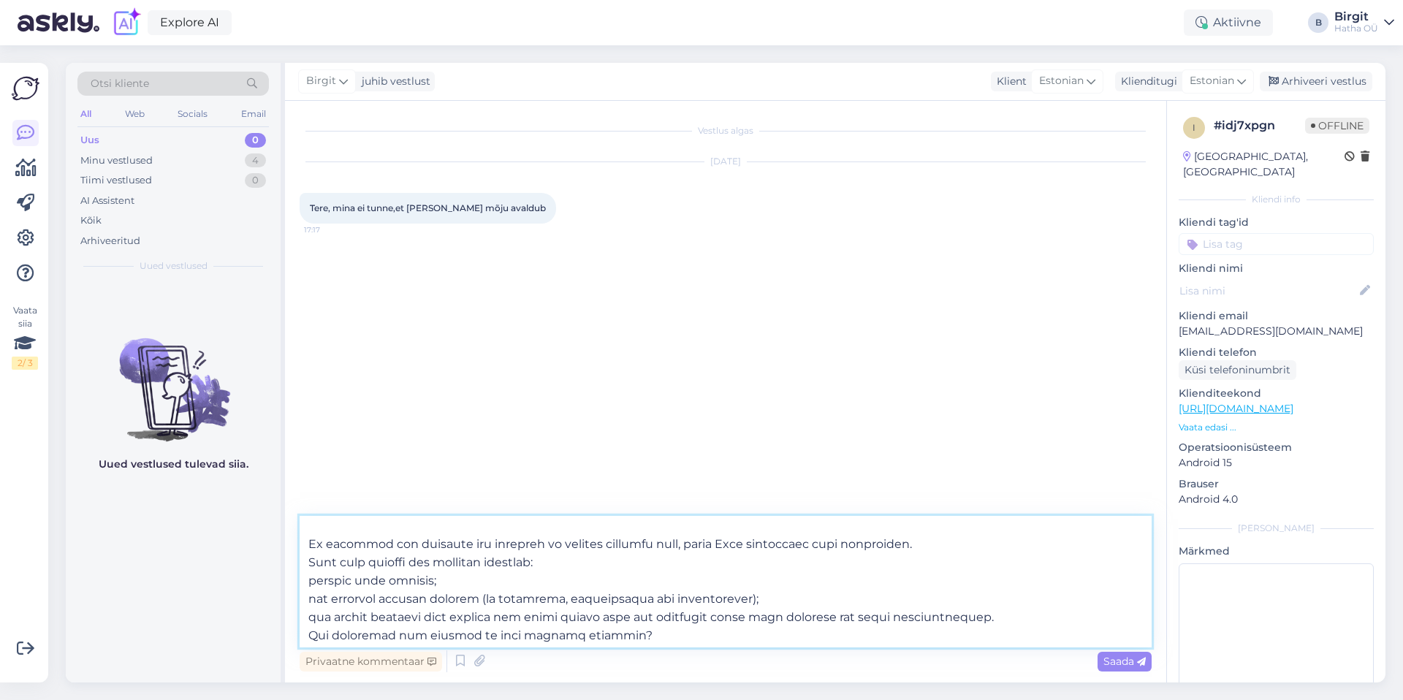
scroll to position [51, 0]
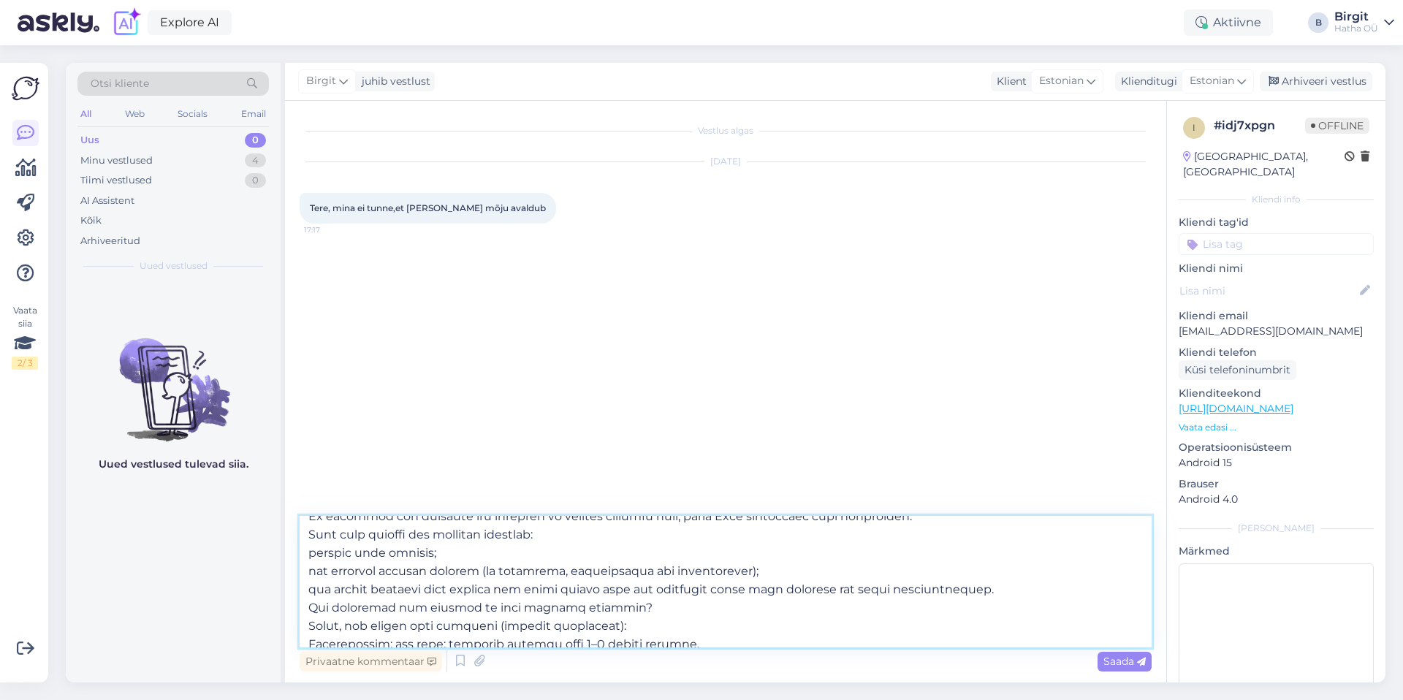
click at [310, 553] on textarea at bounding box center [726, 581] width 852 height 131
drag, startPoint x: 424, startPoint y: 589, endPoint x: 374, endPoint y: 584, distance: 49.9
click at [374, 584] on textarea at bounding box center [726, 581] width 852 height 131
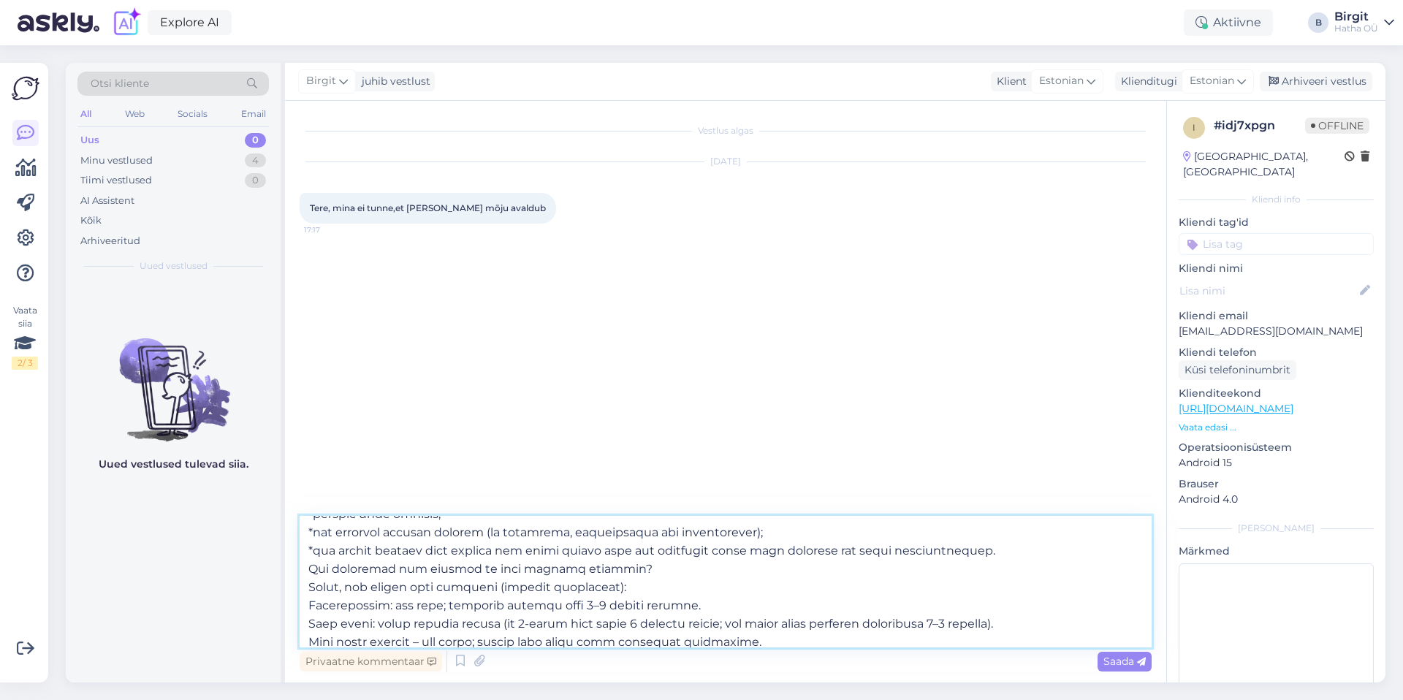
click at [310, 567] on textarea at bounding box center [726, 581] width 852 height 131
click at [306, 587] on textarea at bounding box center [726, 581] width 852 height 131
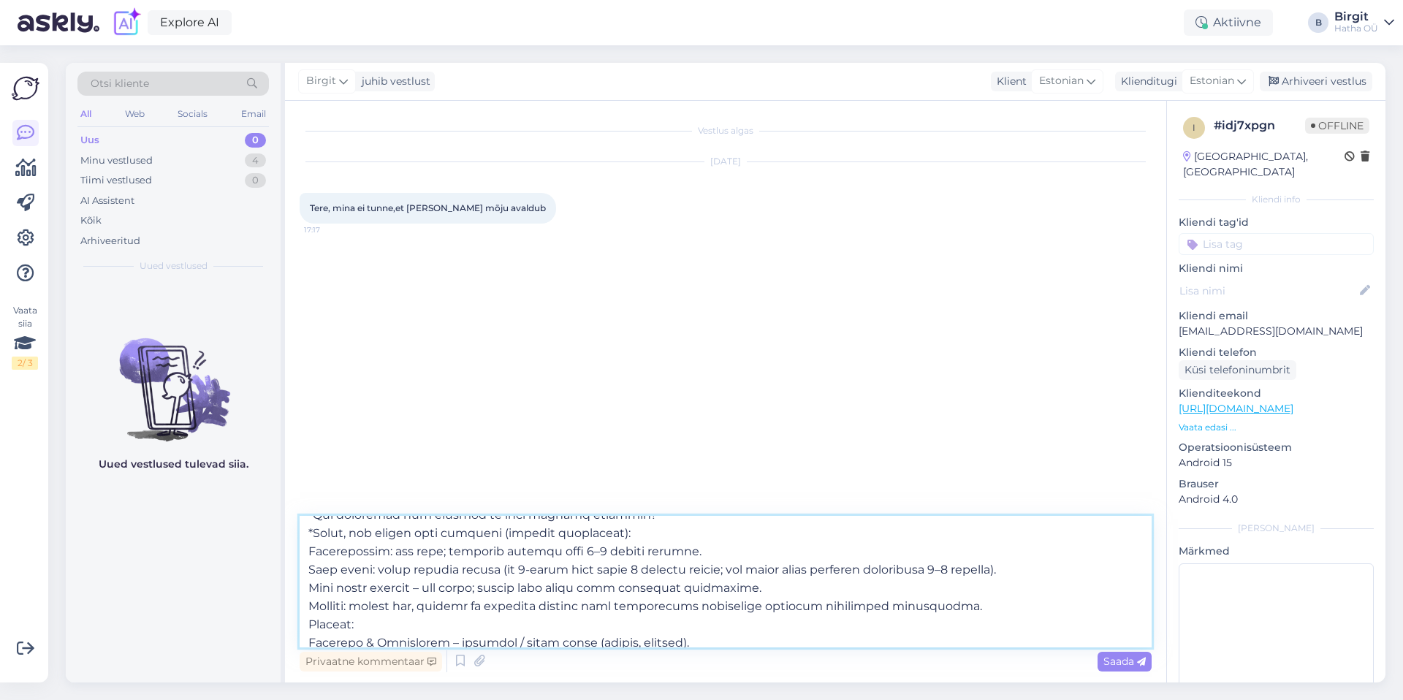
type textarea "Lore. Ipsum, do sitametc adip elits doeiusmodte incid. Utl et dolo magna aliqua…"
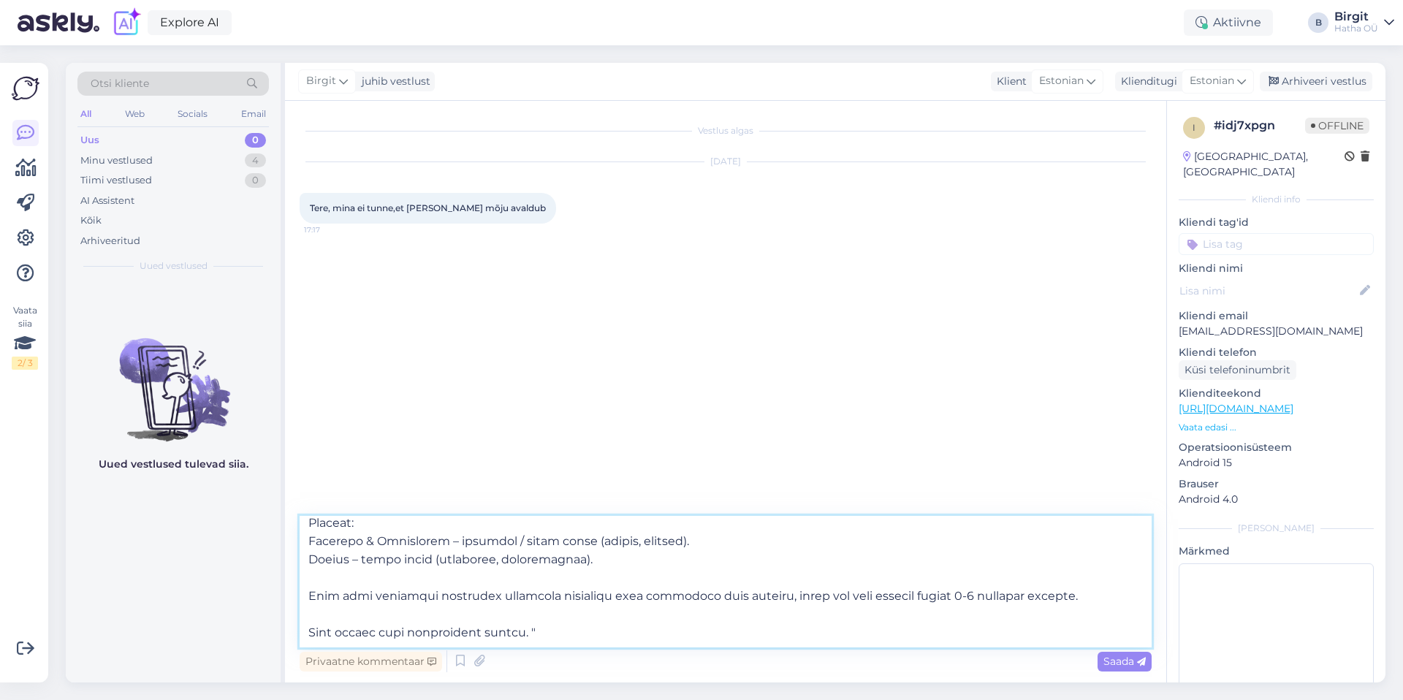
scroll to position [0, 0]
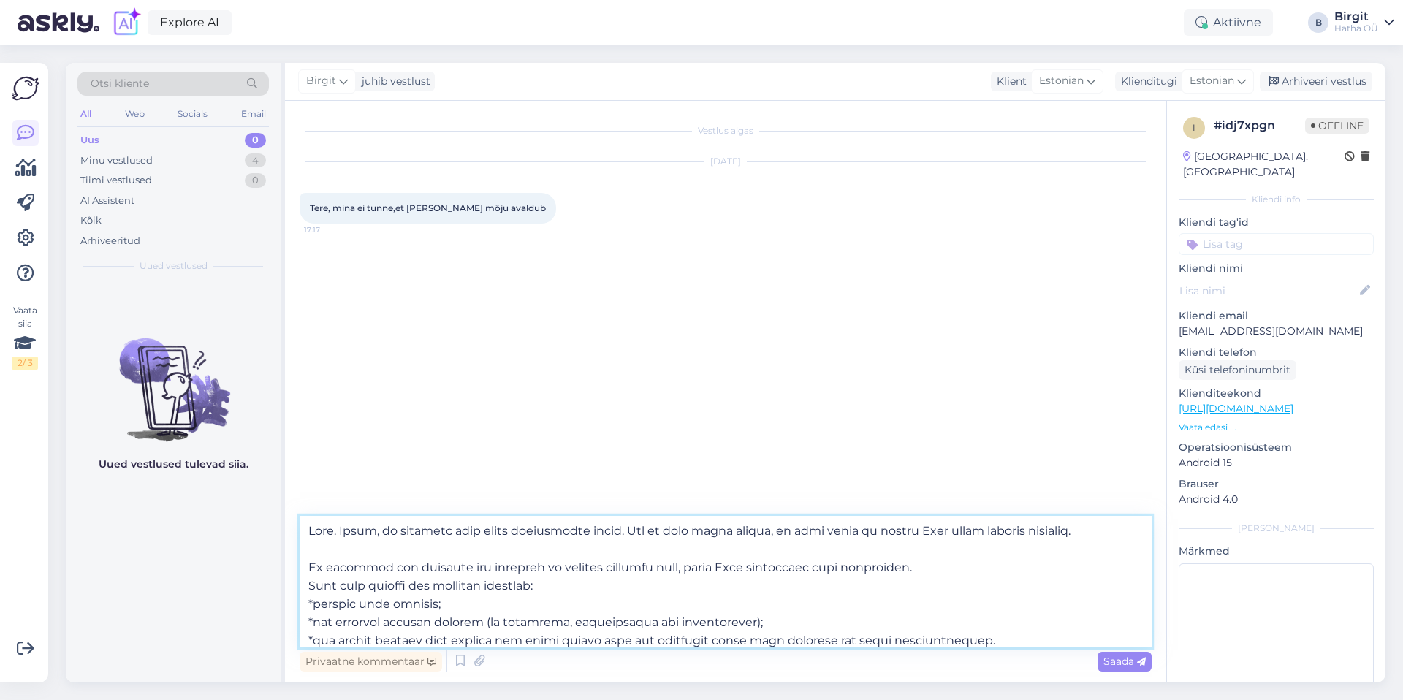
drag, startPoint x: 545, startPoint y: 632, endPoint x: 162, endPoint y: 432, distance: 431.6
click at [162, 432] on div "Otsi kliente All Web Socials Email Uus 0 Minu vestlused 4 Tiimi vestlused 0 AI …" at bounding box center [725, 372] width 1319 height 619
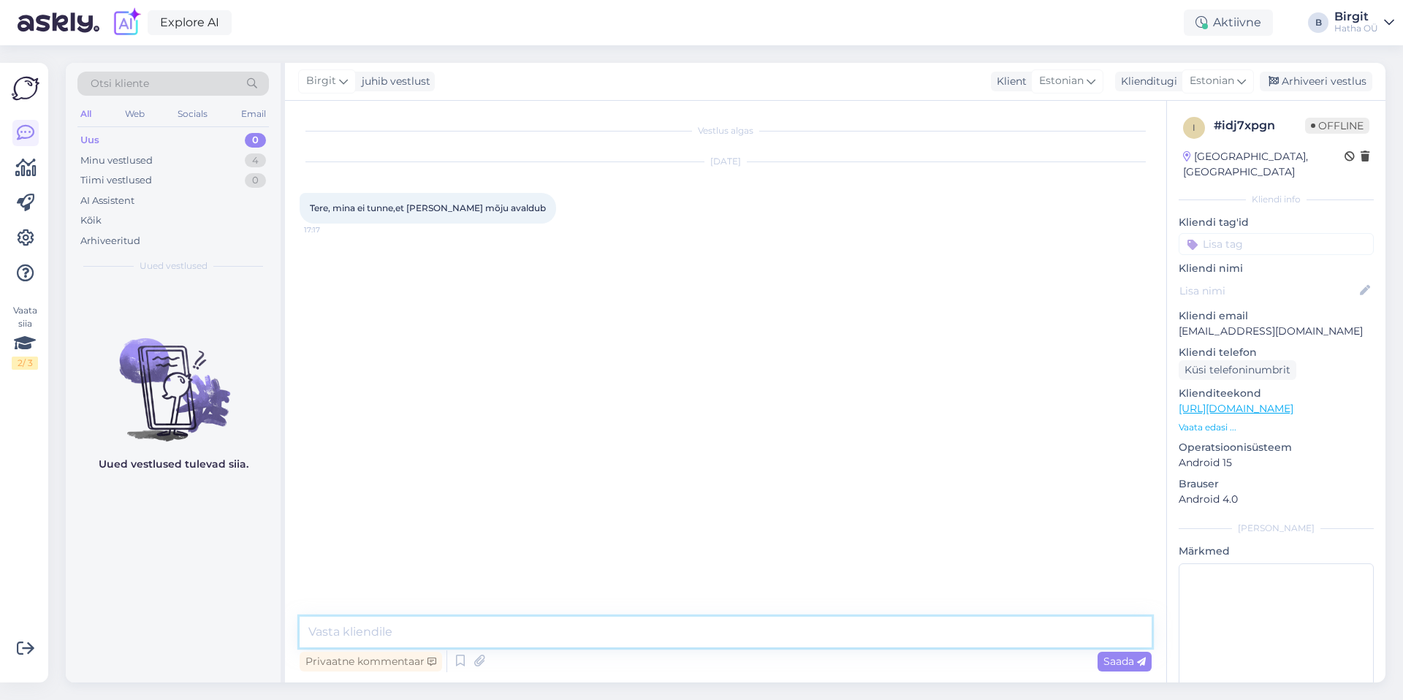
click at [503, 624] on textarea at bounding box center [726, 632] width 852 height 31
paste textarea "Tere. Aitäh, et kirjutad ning ausat tagasisidet jagad. Mul on väga kahju kuulda…"
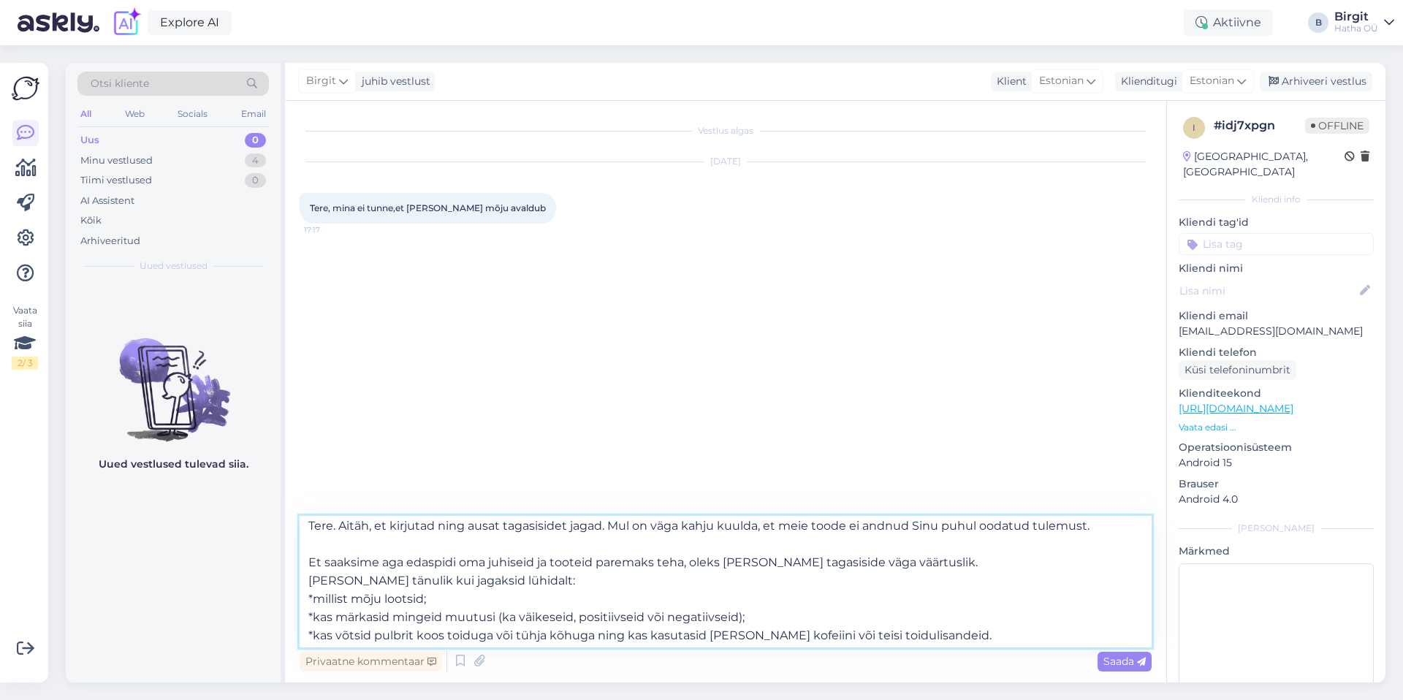
scroll to position [6, 0]
click at [403, 558] on textarea "Tere. Aitäh, et kirjutad ning ausat tagasisidet jagad. Mul on väga kahju kuulda…" at bounding box center [726, 581] width 852 height 131
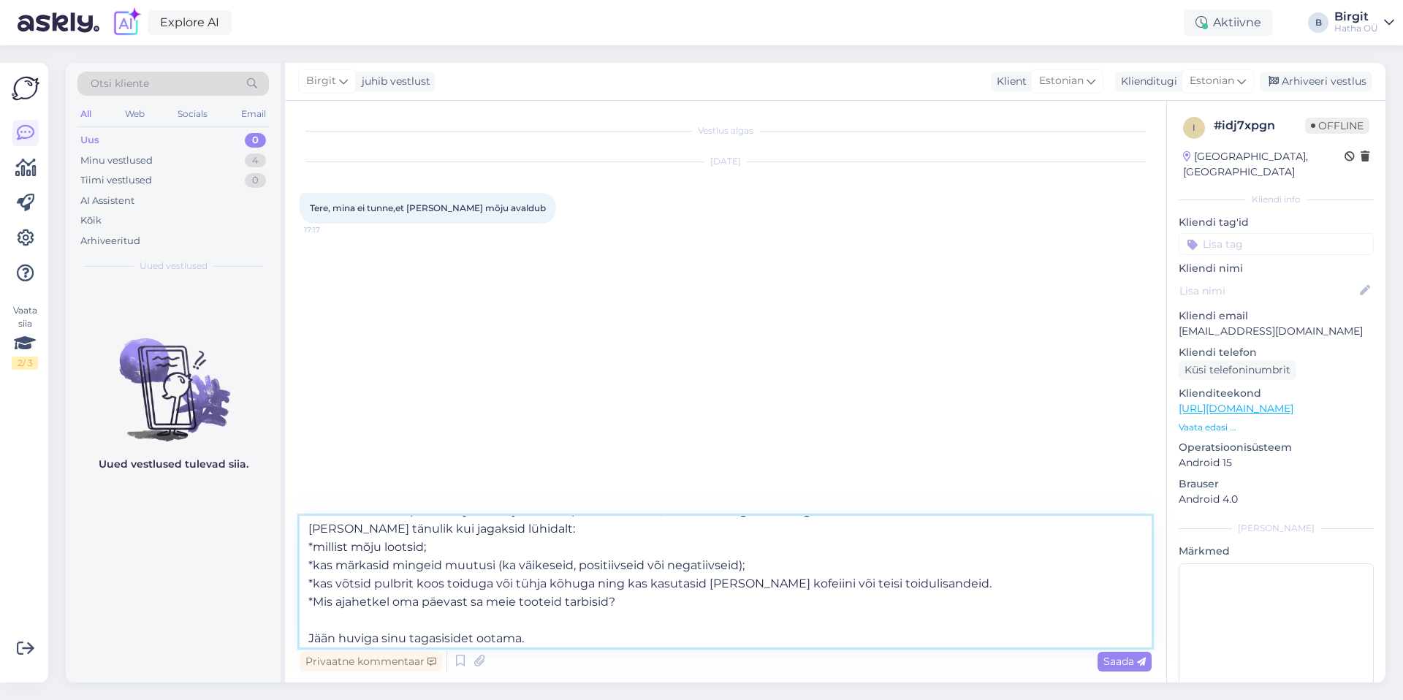
scroll to position [63, 0]
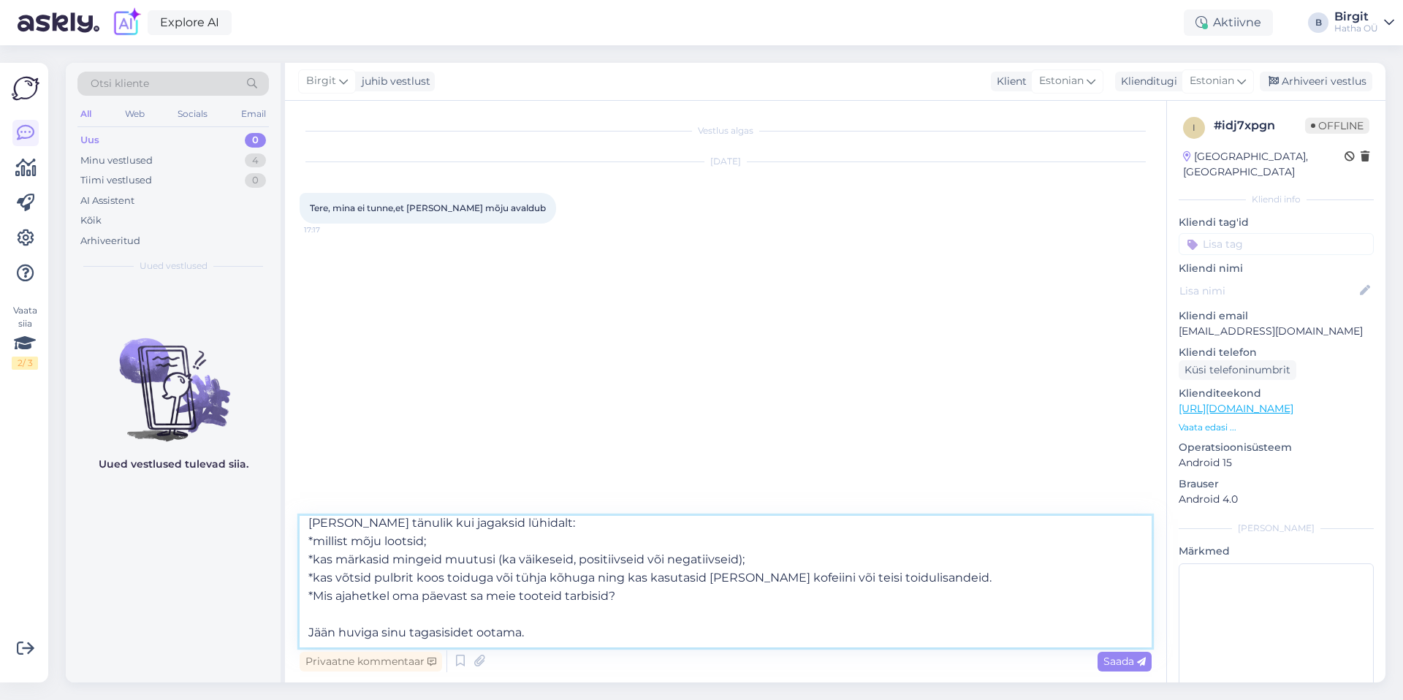
click at [626, 595] on textarea "Tere. Aitäh, et kirjutad ning ausat tagasisidet jagad. Mul on väga kahju kuulda…" at bounding box center [726, 581] width 852 height 131
click at [543, 638] on textarea "Tere. Aitäh, et kirjutad ning ausat tagasisidet jagad. Mul on väga kahju kuulda…" at bounding box center [726, 581] width 852 height 131
type textarea "Tere. Aitäh, et kirjutad ning ausat tagasisidet jagad. Mul on väga kahju kuulda…"
click at [1129, 658] on span "Saada" at bounding box center [1124, 661] width 42 height 13
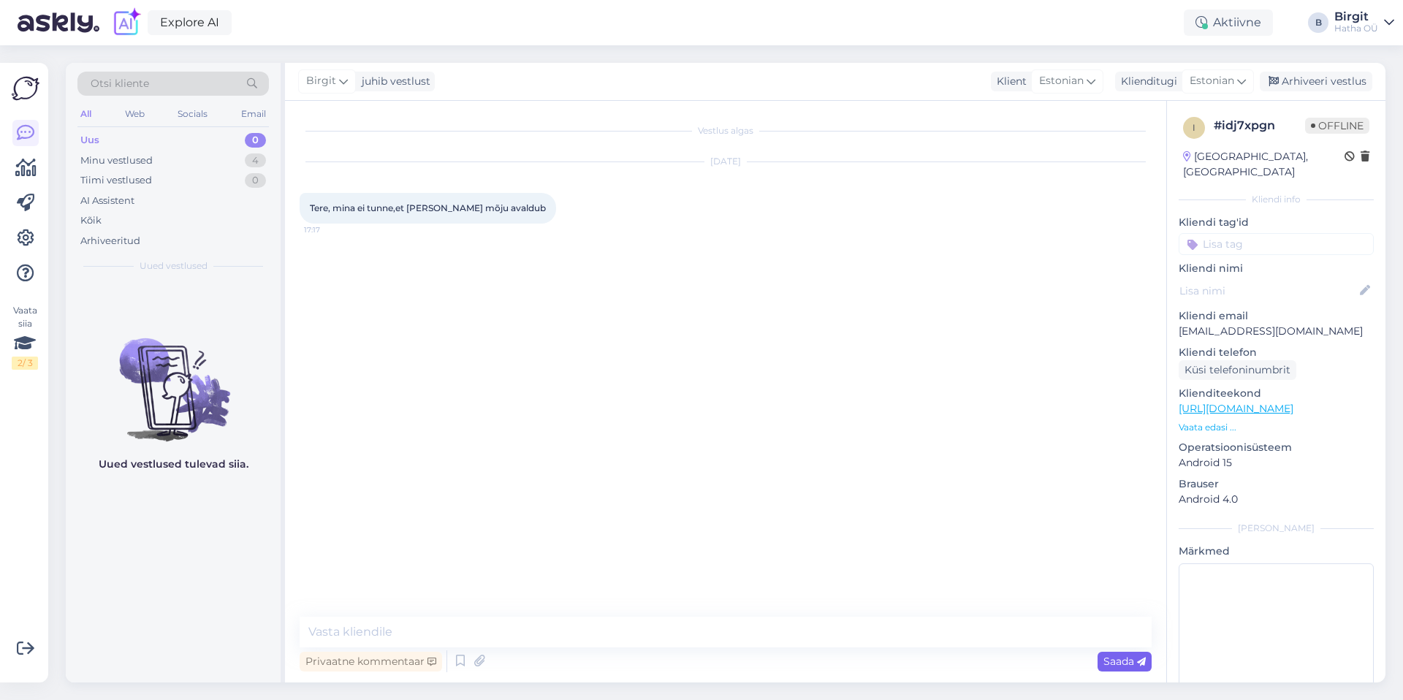
scroll to position [0, 0]
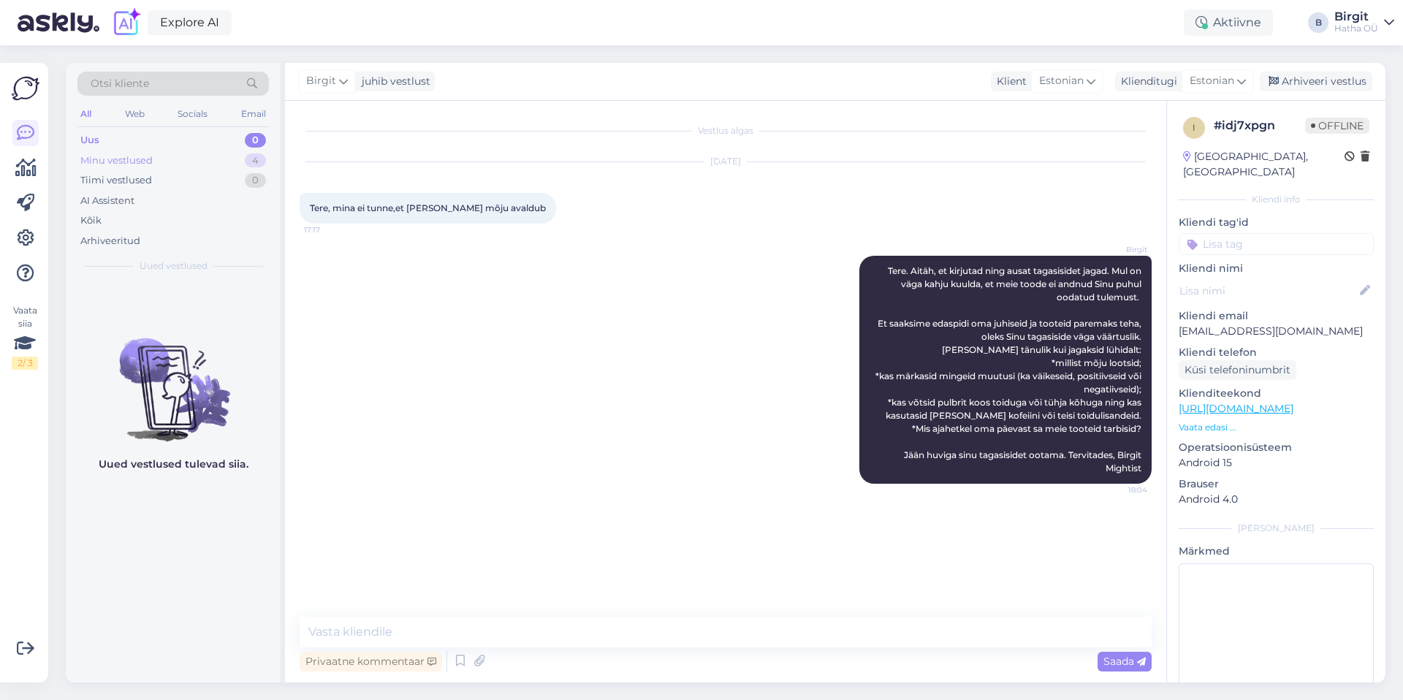
click at [178, 165] on div "Minu vestlused 4" at bounding box center [172, 160] width 191 height 20
